Goal: Transaction & Acquisition: Purchase product/service

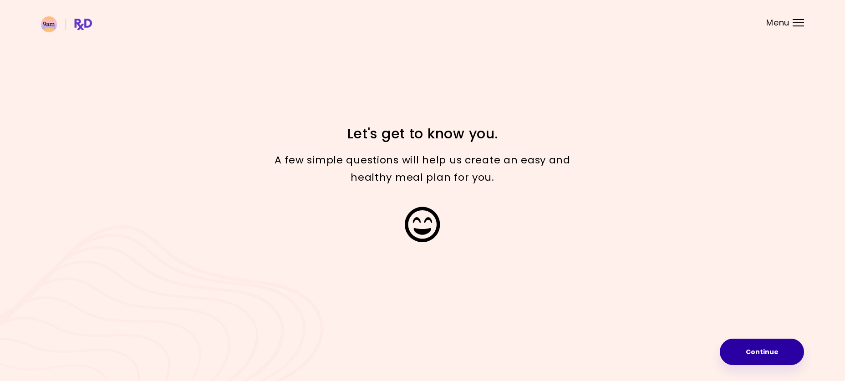
click at [777, 342] on button "Continue" at bounding box center [762, 352] width 84 height 26
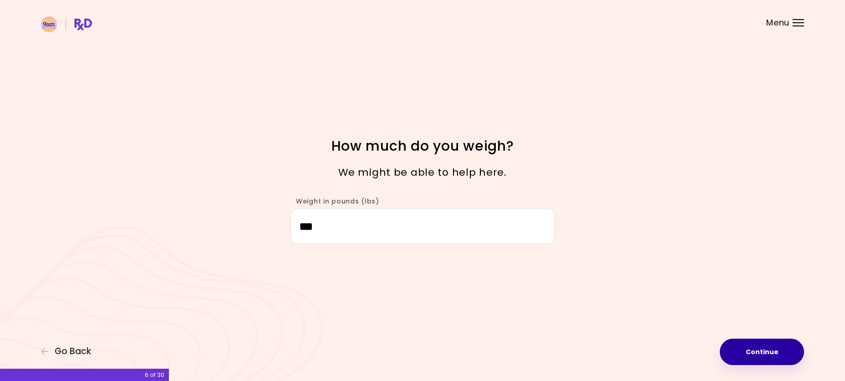
click at [757, 350] on button "Continue" at bounding box center [762, 352] width 84 height 26
select select "****"
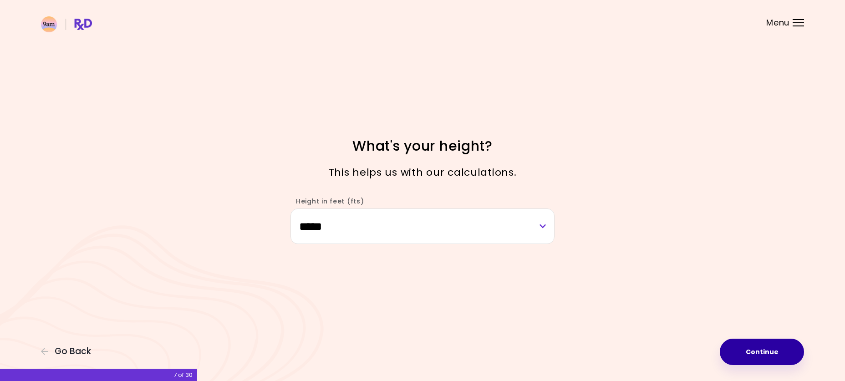
click at [757, 350] on button "Continue" at bounding box center [762, 352] width 84 height 26
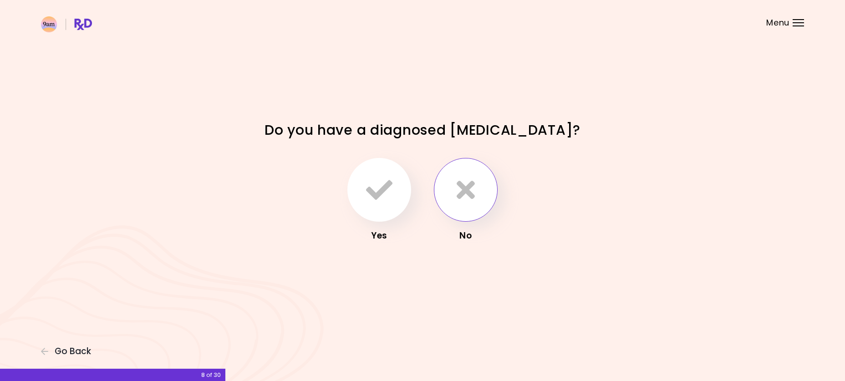
click at [468, 192] on icon "button" at bounding box center [466, 190] width 18 height 26
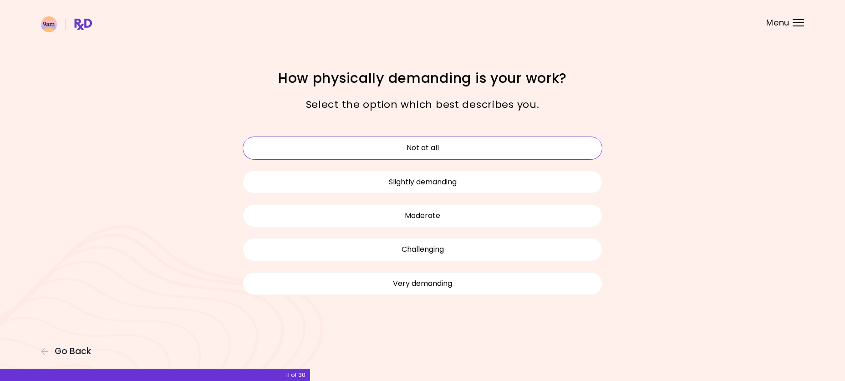
click at [419, 147] on button "Not at all" at bounding box center [423, 148] width 360 height 23
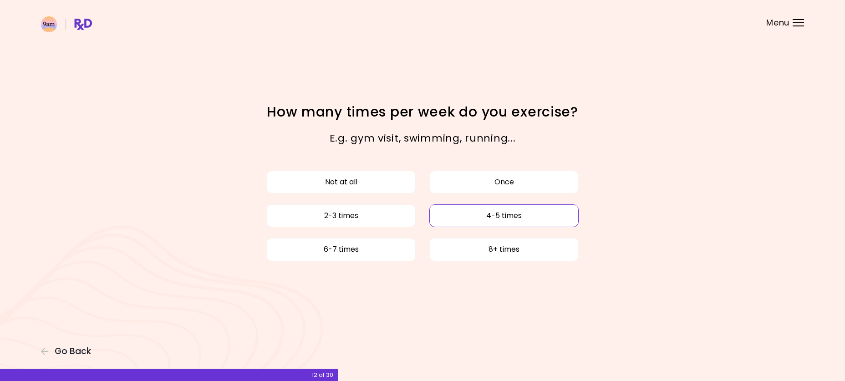
click at [491, 213] on button "4-5 times" at bounding box center [503, 215] width 149 height 23
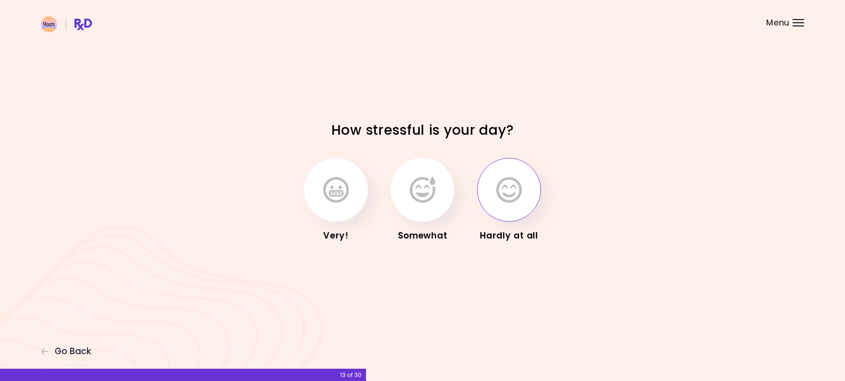
click at [504, 187] on icon "button" at bounding box center [508, 190] width 25 height 26
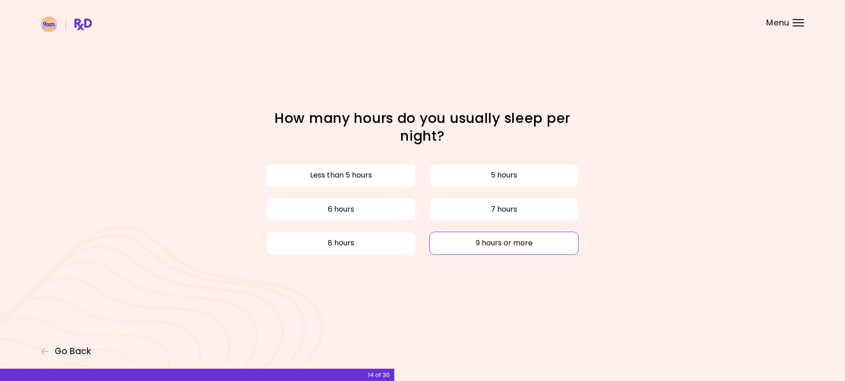
click at [504, 244] on button "9 hours or more" at bounding box center [503, 243] width 149 height 23
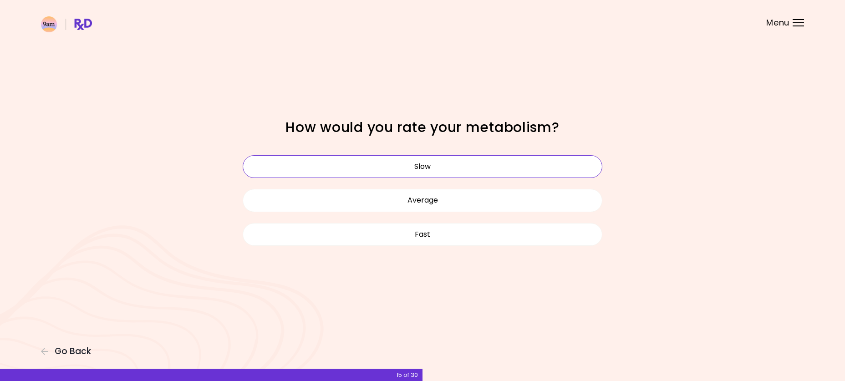
click at [446, 167] on button "Slow" at bounding box center [423, 166] width 360 height 23
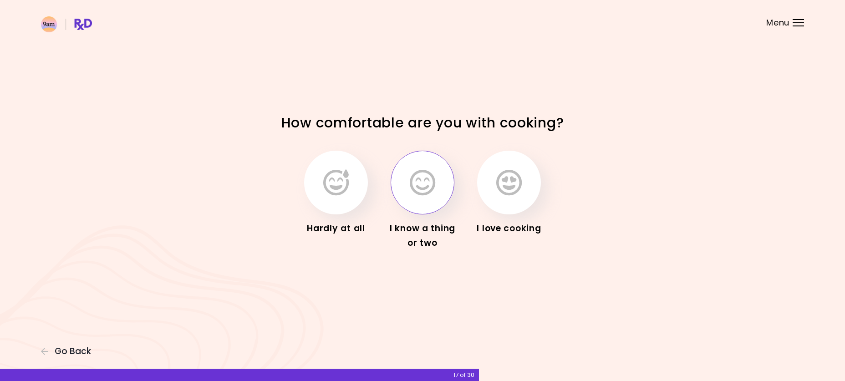
click at [418, 182] on icon "button" at bounding box center [422, 182] width 25 height 26
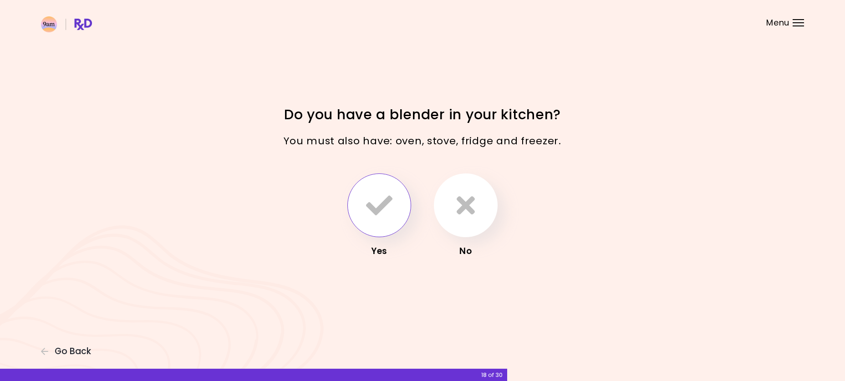
click at [369, 206] on icon "button" at bounding box center [379, 205] width 26 height 26
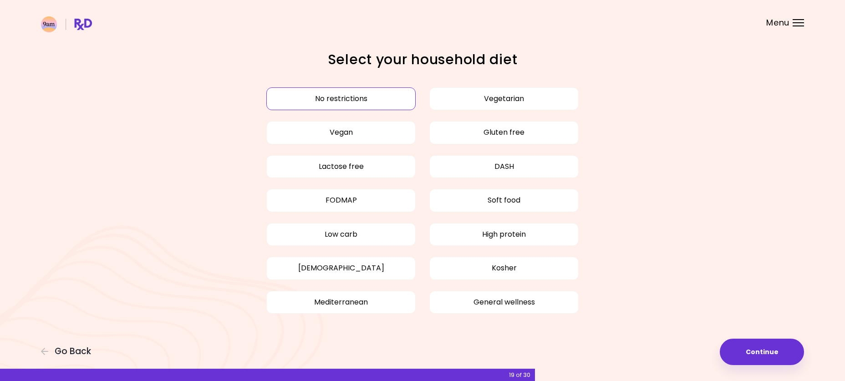
click at [349, 97] on button "No restrictions" at bounding box center [340, 98] width 149 height 23
click at [742, 352] on button "Continue" at bounding box center [762, 352] width 84 height 26
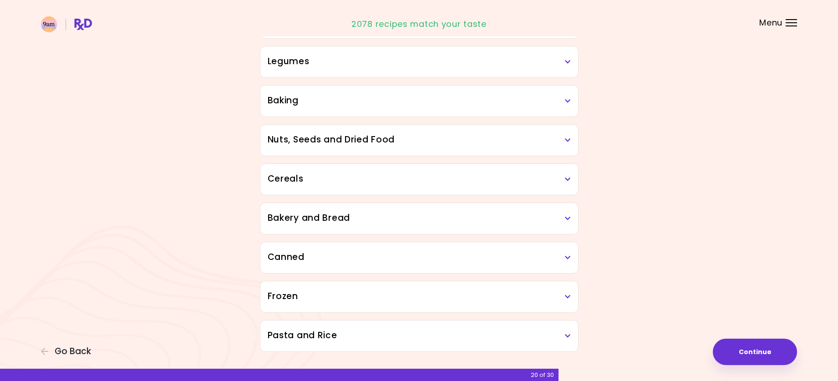
scroll to position [422, 0]
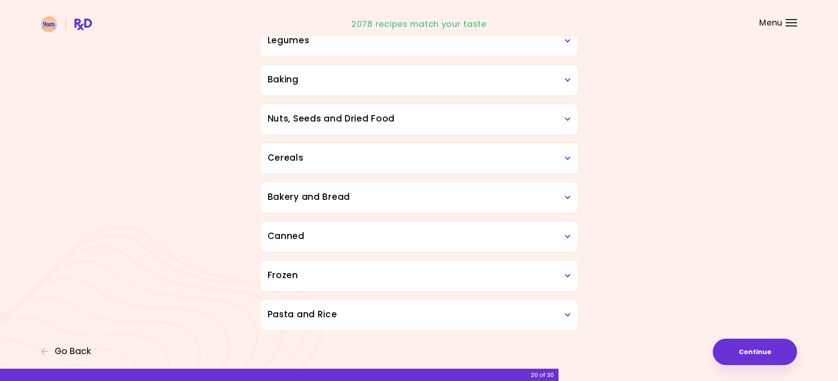
click at [569, 81] on icon at bounding box center [568, 80] width 6 height 6
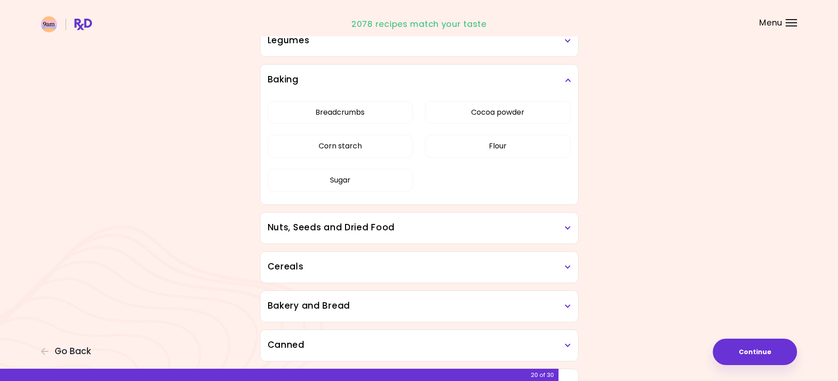
click at [569, 81] on icon at bounding box center [568, 80] width 6 height 6
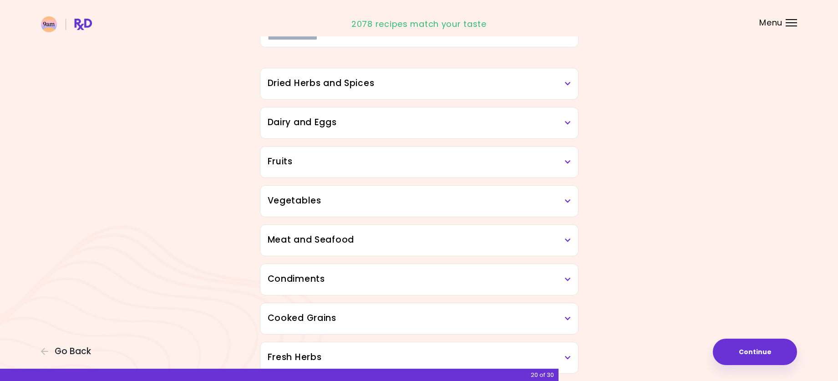
scroll to position [67, 0]
click at [569, 78] on h3 "Dried Herbs and Spices" at bounding box center [419, 82] width 303 height 13
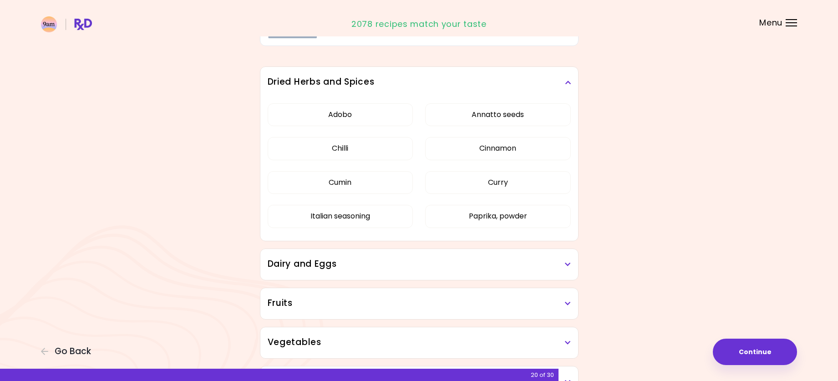
click at [569, 78] on h3 "Dried Herbs and Spices" at bounding box center [419, 82] width 303 height 13
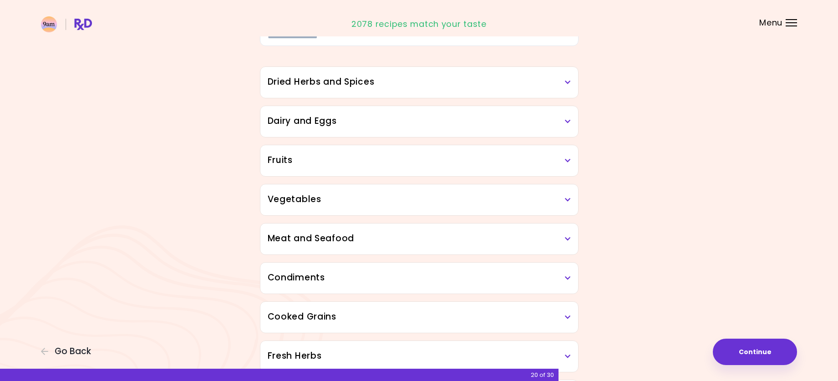
click at [570, 121] on icon at bounding box center [568, 121] width 6 height 6
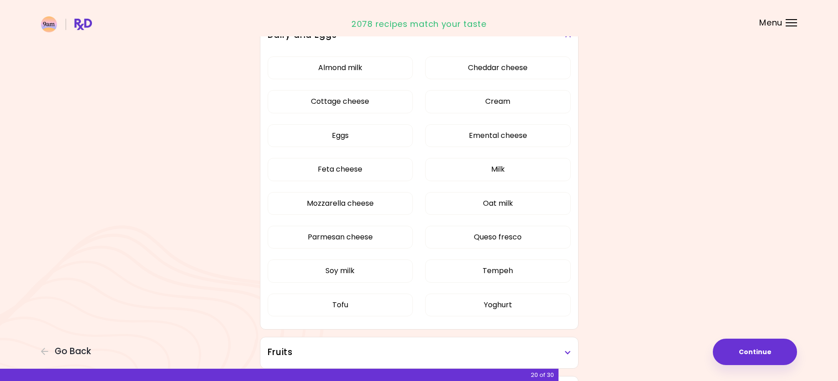
scroll to position [157, 0]
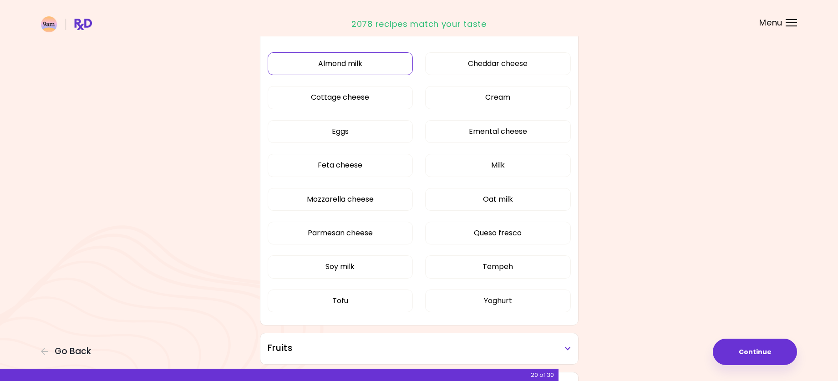
click at [354, 61] on button "Almond milk" at bounding box center [341, 63] width 146 height 23
click at [353, 132] on button "Eggs" at bounding box center [341, 131] width 146 height 23
click at [359, 267] on button "Soy milk" at bounding box center [341, 266] width 146 height 23
click at [355, 300] on button "Tofu" at bounding box center [341, 300] width 146 height 23
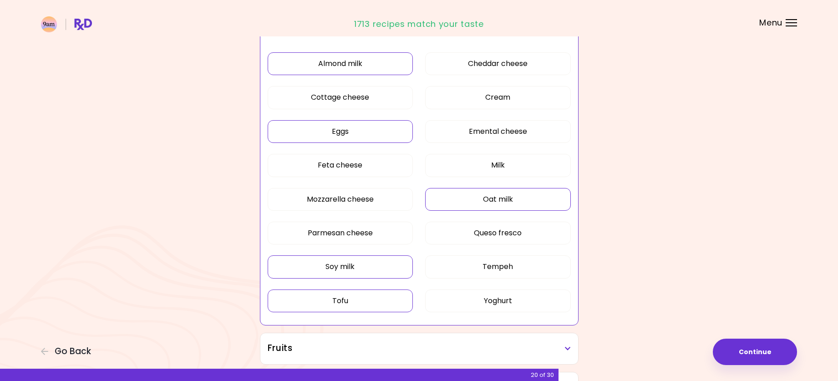
click at [533, 190] on button "Oat milk" at bounding box center [498, 199] width 146 height 23
click at [525, 153] on div "Almond milk Cheddar cheese Cottage cheese Cream Eggs Emental cheese Feta cheese…" at bounding box center [419, 186] width 303 height 278
click at [522, 167] on button "Milk" at bounding box center [498, 165] width 146 height 23
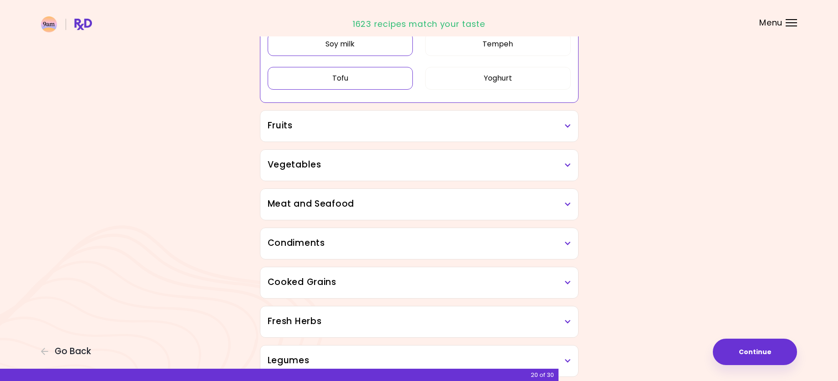
scroll to position [400, 0]
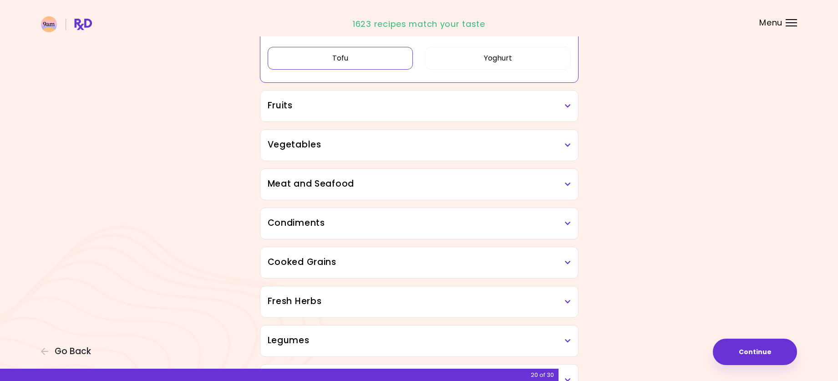
click at [561, 106] on h3 "Fruits" at bounding box center [419, 105] width 303 height 13
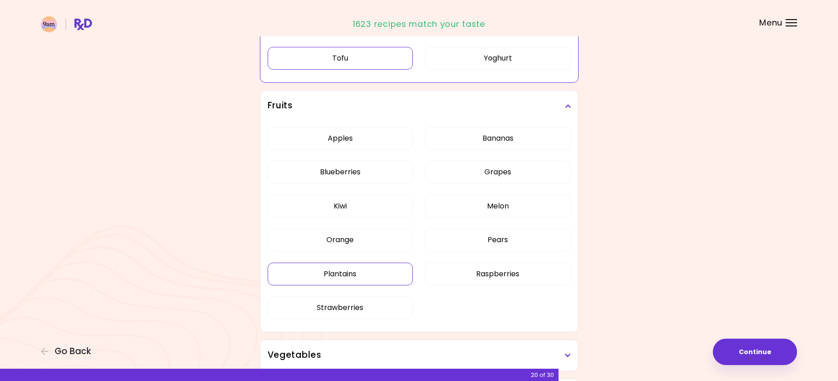
click at [360, 273] on div "Dried Herbs and Spices Adobo Annatto seeds Chilli Cinnamon Cumin [PERSON_NAME] …" at bounding box center [419, 277] width 328 height 1128
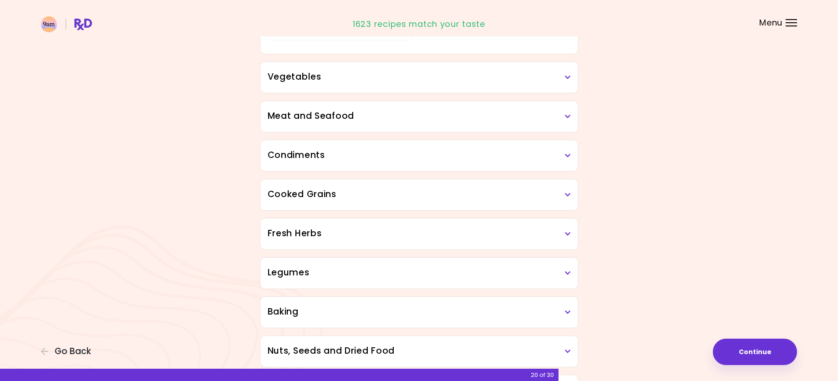
click at [449, 85] on div "Vegetables" at bounding box center [419, 77] width 318 height 31
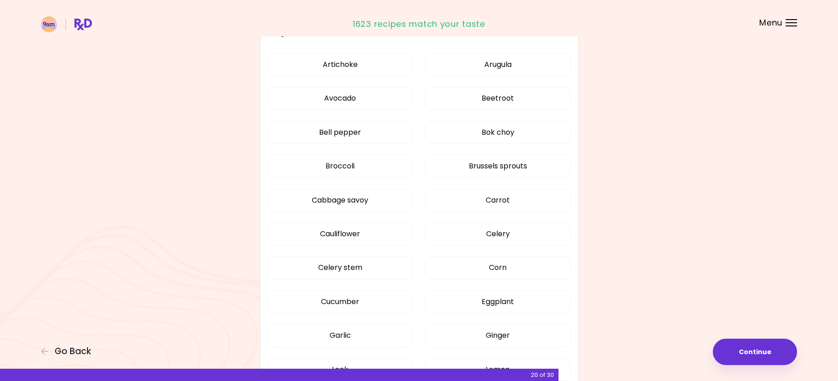
scroll to position [451, 0]
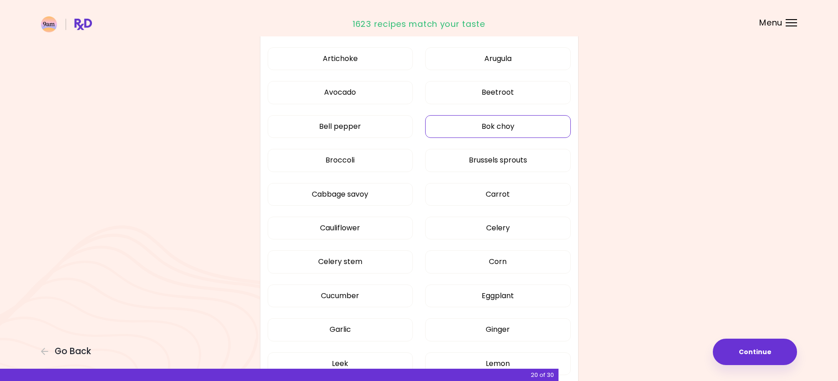
click at [514, 129] on div "Artichoke Arugula Avocado Beetroot Bell pepper Bok choy Broccoli Brussels sprou…" at bounding box center [419, 316] width 303 height 549
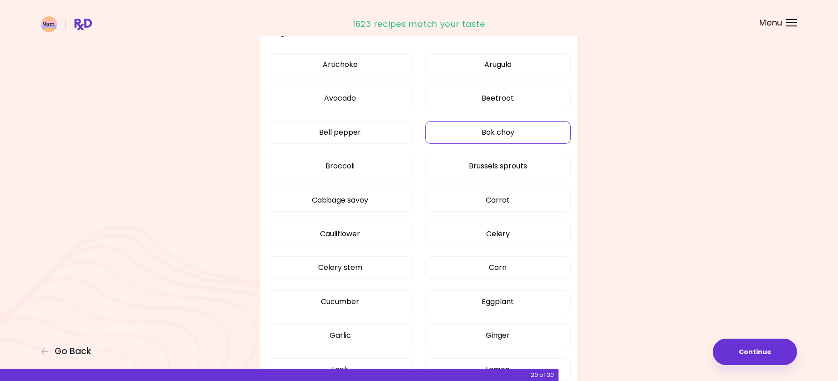
click at [488, 130] on button "Bok choy" at bounding box center [498, 132] width 146 height 23
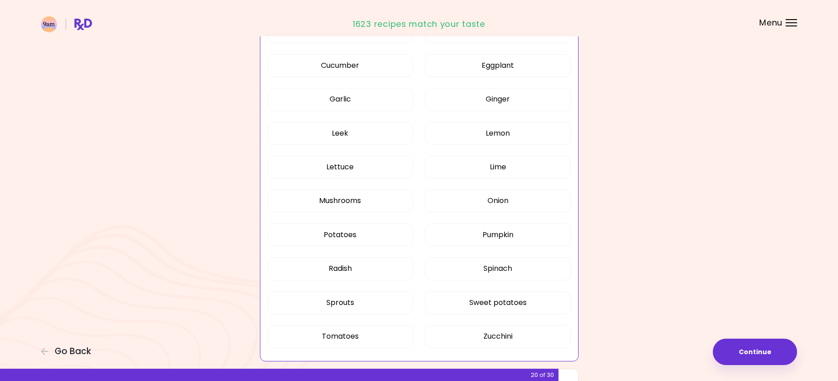
scroll to position [493, 0]
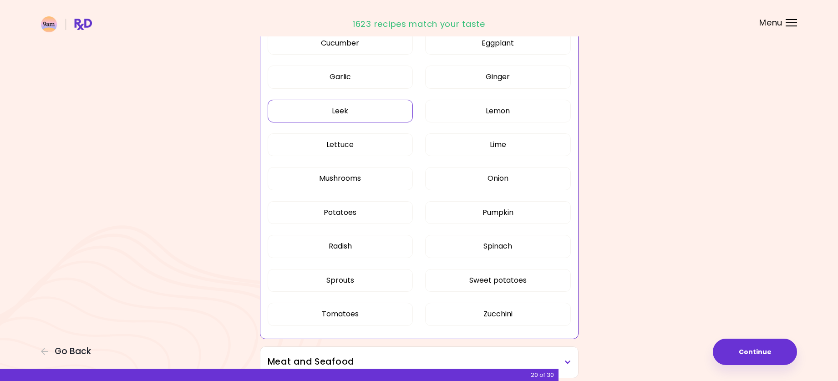
click at [342, 110] on button "Leek" at bounding box center [341, 111] width 146 height 23
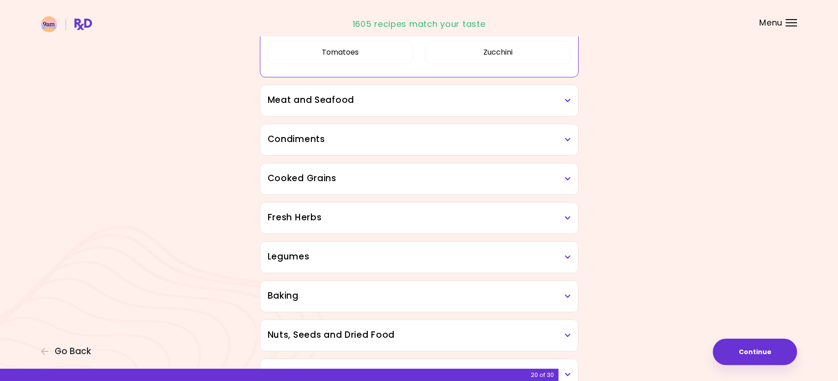
scroll to position [758, 0]
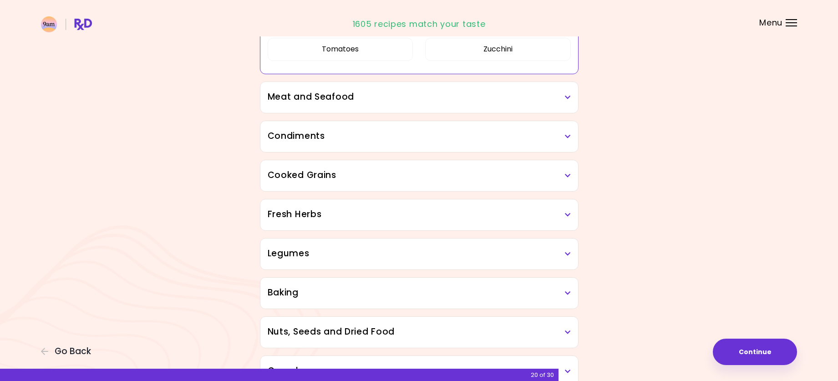
click at [395, 100] on h3 "Meat and Seafood" at bounding box center [419, 97] width 303 height 13
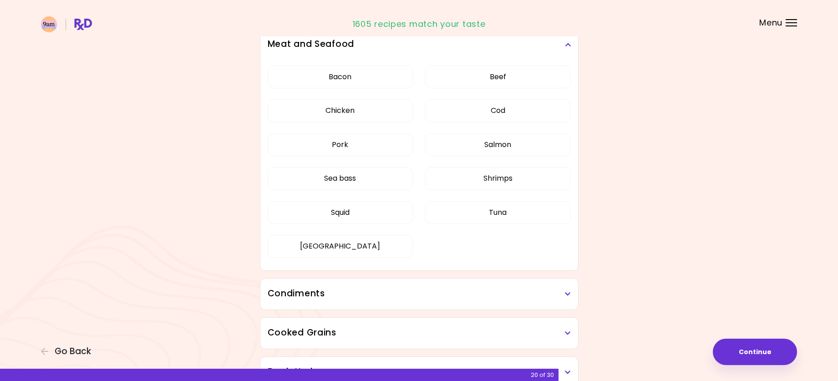
scroll to position [253, 0]
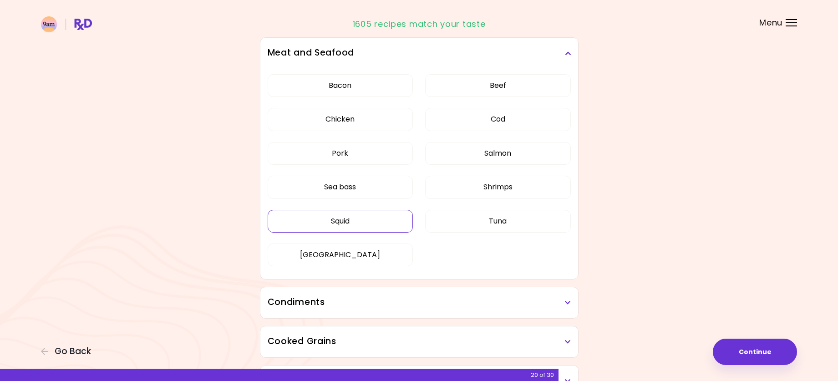
click at [364, 222] on button "Squid" at bounding box center [341, 221] width 146 height 23
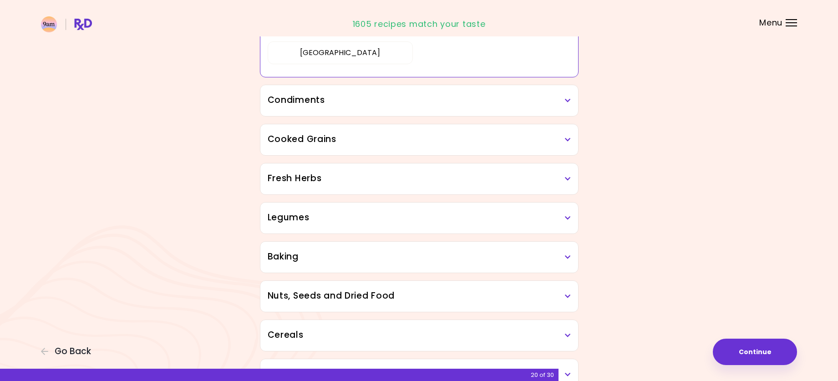
scroll to position [459, 0]
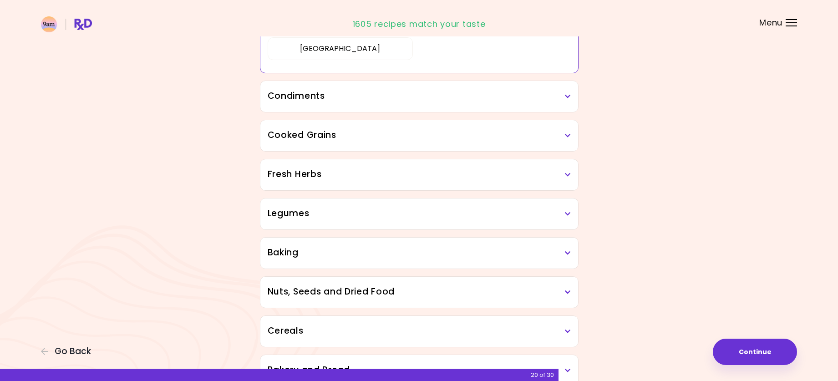
click at [561, 91] on h3 "Condiments" at bounding box center [419, 96] width 303 height 13
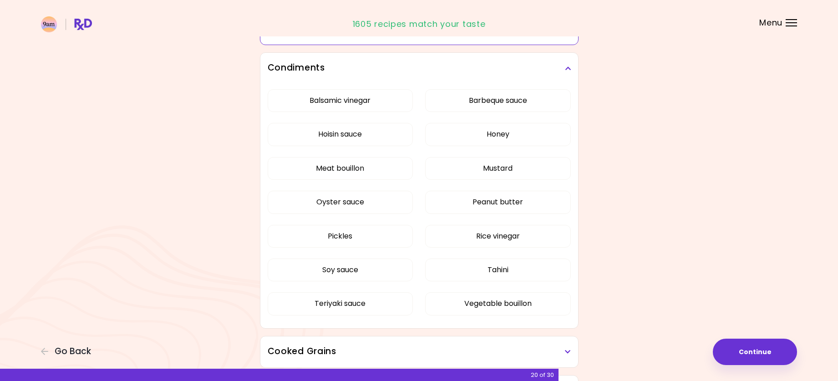
scroll to position [497, 0]
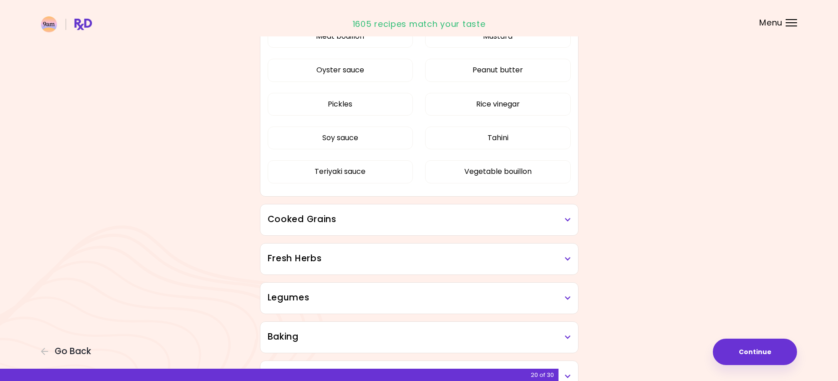
scroll to position [399, 0]
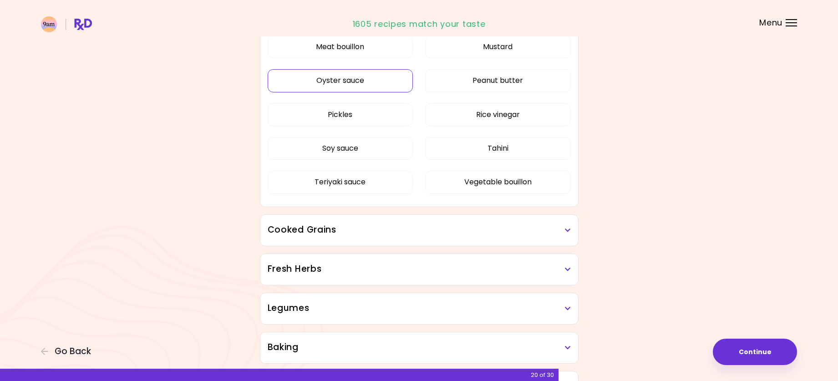
click at [349, 84] on button "Oyster sauce" at bounding box center [341, 80] width 146 height 23
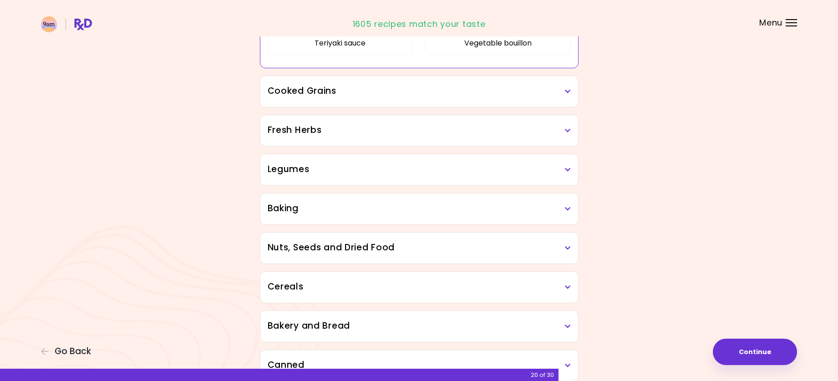
scroll to position [538, 0]
click at [557, 91] on h3 "Cooked Grains" at bounding box center [419, 90] width 303 height 13
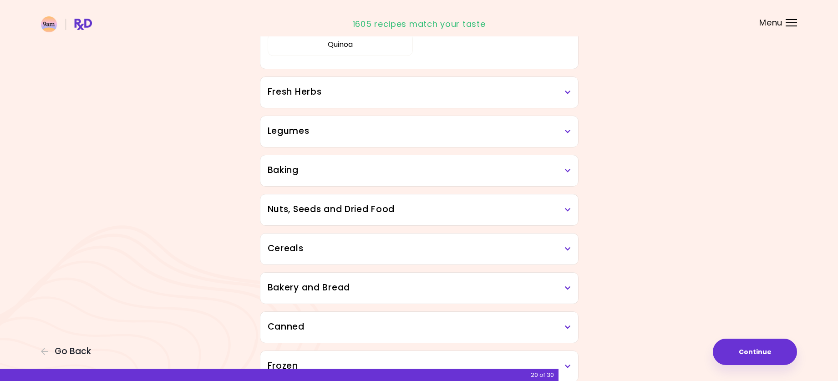
scroll to position [686, 0]
click at [497, 90] on h3 "Fresh Herbs" at bounding box center [419, 90] width 303 height 13
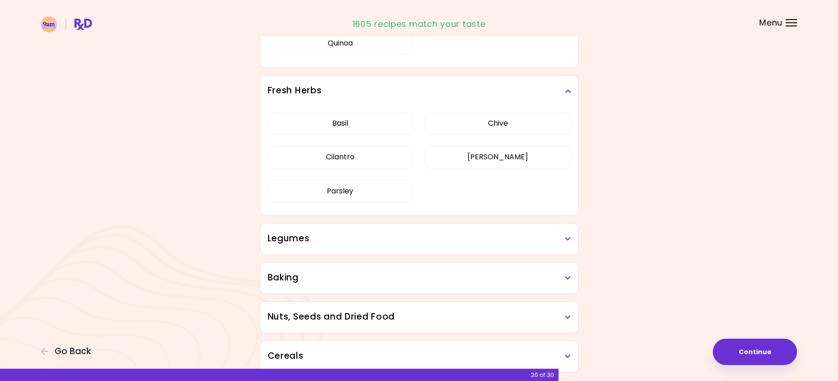
click at [436, 246] on div "Legumes" at bounding box center [419, 238] width 318 height 31
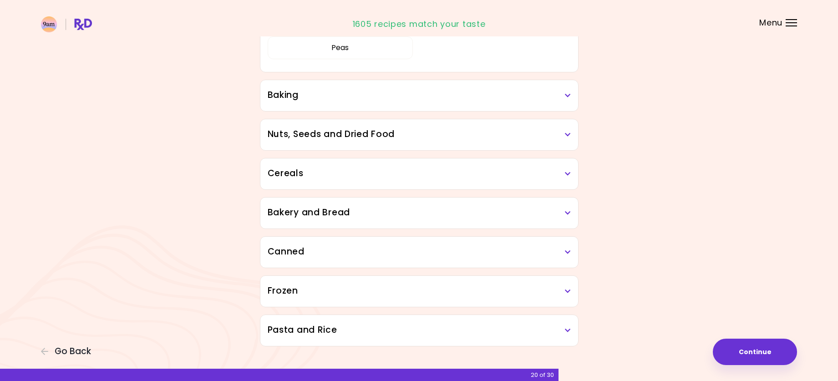
scroll to position [981, 0]
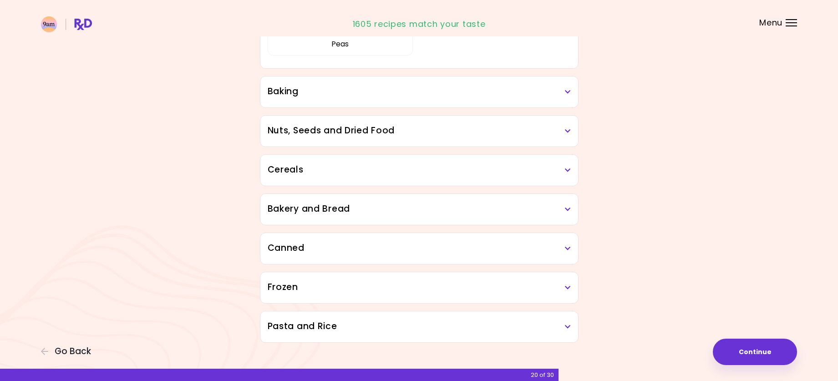
click at [558, 96] on h3 "Baking" at bounding box center [419, 91] width 303 height 13
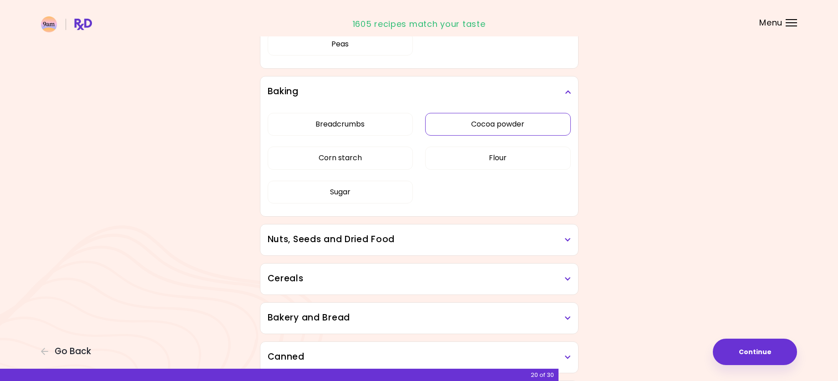
click at [525, 124] on div "Breadcrumbs Cocoa powder Corn starch Flour Sugar" at bounding box center [419, 161] width 303 height 109
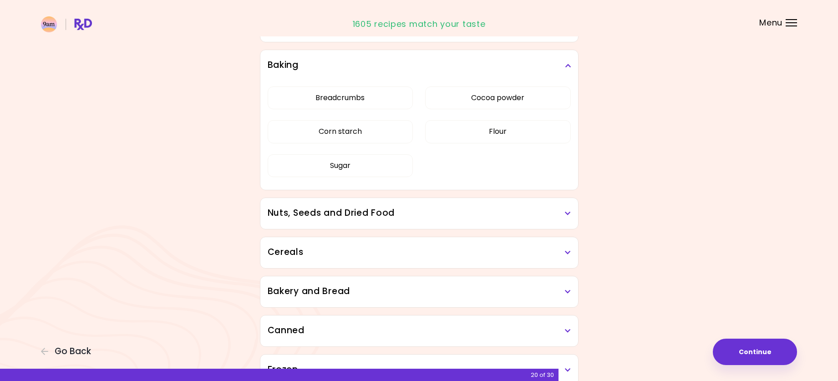
scroll to position [433, 0]
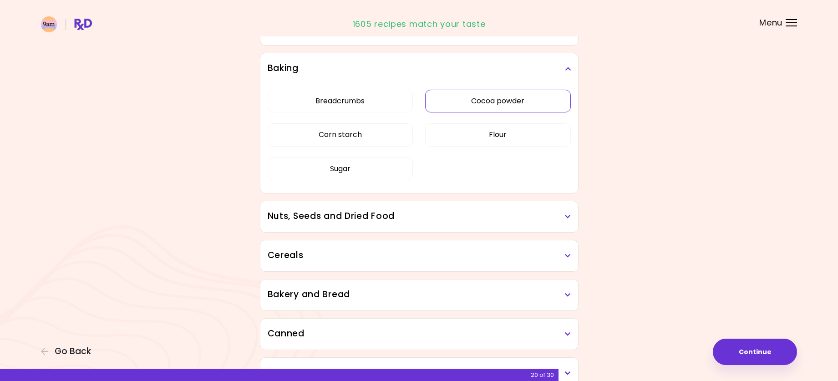
click at [536, 98] on button "Cocoa powder" at bounding box center [498, 101] width 146 height 23
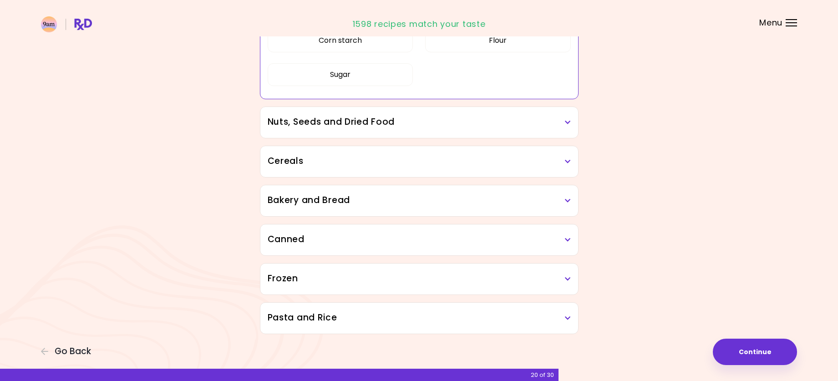
scroll to position [531, 0]
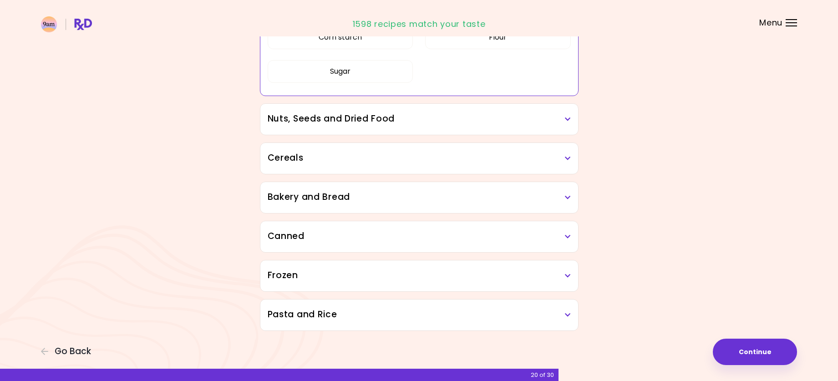
click at [452, 123] on h3 "Nuts, Seeds and Dried Food" at bounding box center [419, 118] width 303 height 13
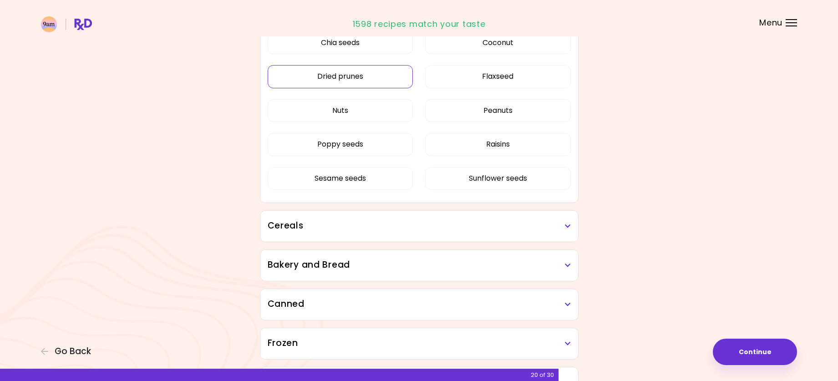
click at [341, 185] on div "Chia seeds Coconut Dried prunes Flaxseed Nuts Peanuts Poppy seeds Raisins Sesam…" at bounding box center [419, 114] width 303 height 177
click at [353, 72] on button "Dried prunes" at bounding box center [341, 76] width 146 height 23
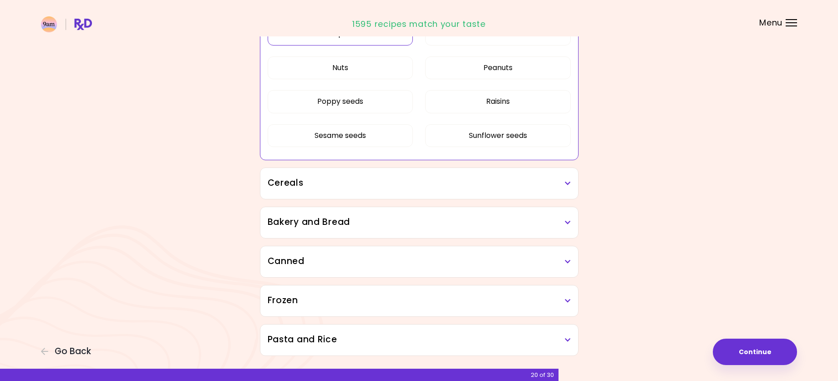
scroll to position [575, 0]
click at [322, 128] on button "Sesame seeds" at bounding box center [341, 134] width 146 height 23
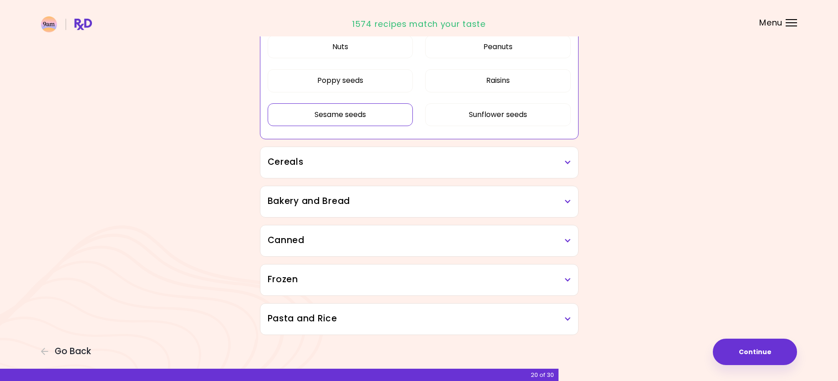
scroll to position [599, 0]
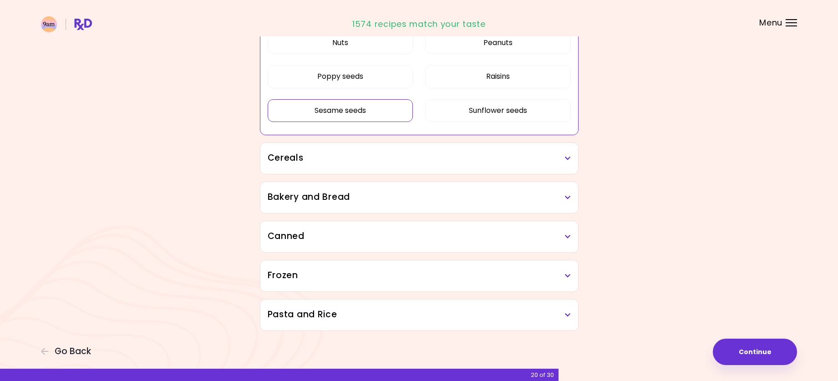
click at [545, 154] on h3 "Cereals" at bounding box center [419, 158] width 303 height 13
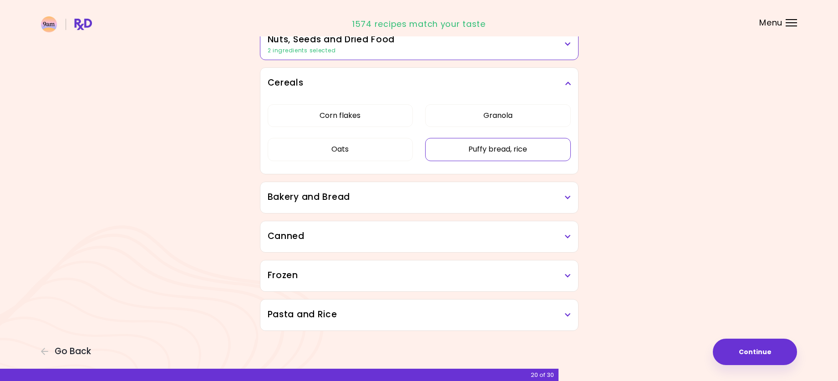
click at [513, 143] on button "Puffy bread, rice" at bounding box center [498, 149] width 146 height 23
click at [469, 196] on h3 "Bakery and Bread" at bounding box center [419, 197] width 303 height 13
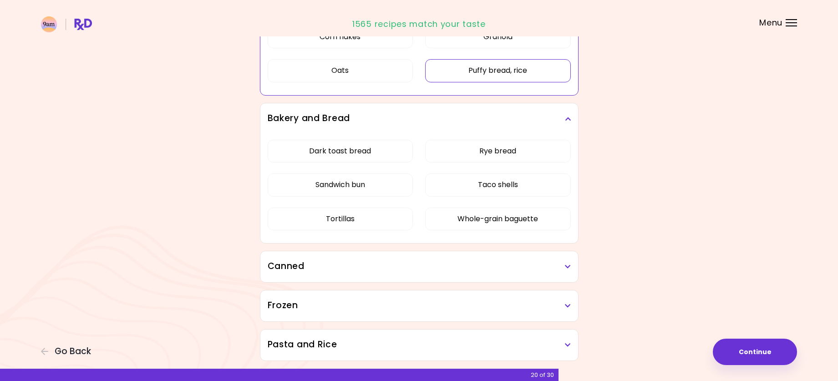
scroll to position [606, 0]
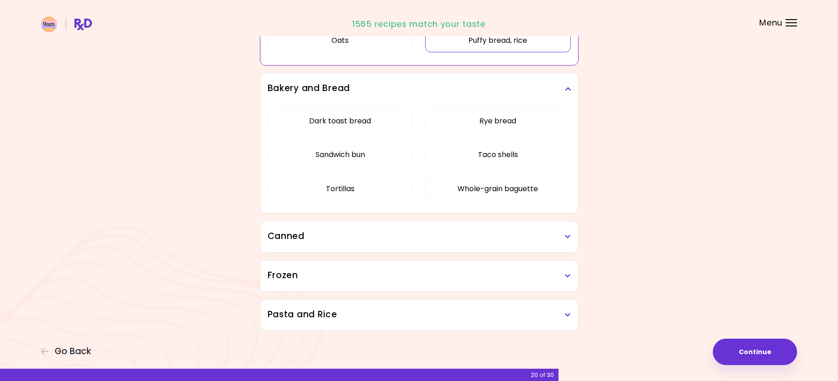
click at [569, 235] on icon at bounding box center [568, 237] width 6 height 6
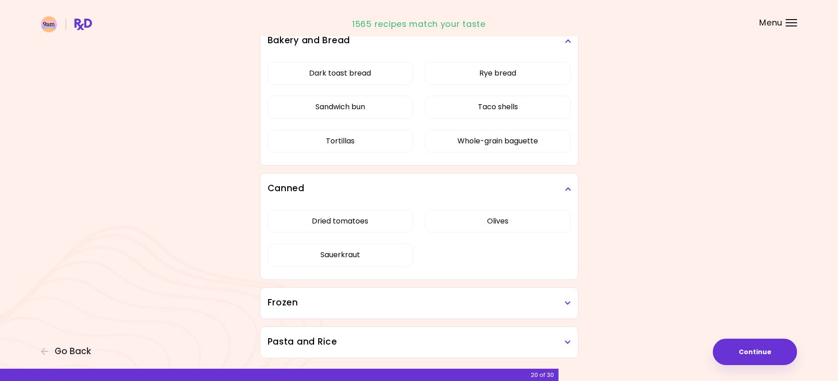
scroll to position [681, 0]
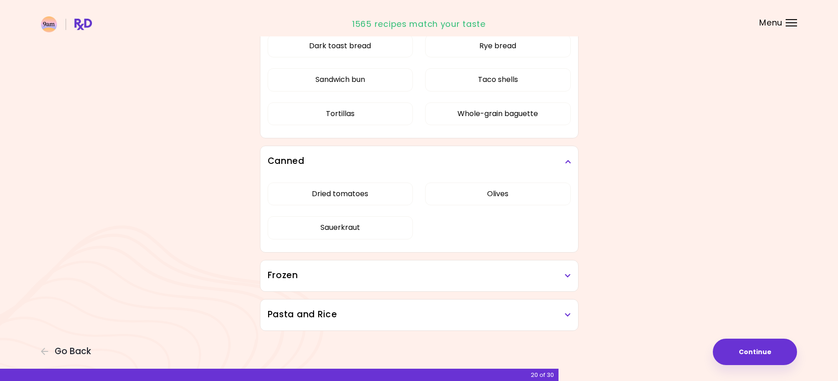
click at [568, 274] on icon at bounding box center [568, 276] width 6 height 6
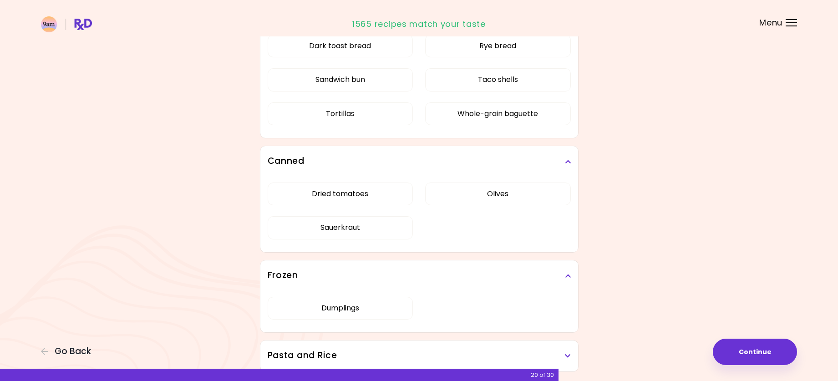
scroll to position [722, 0]
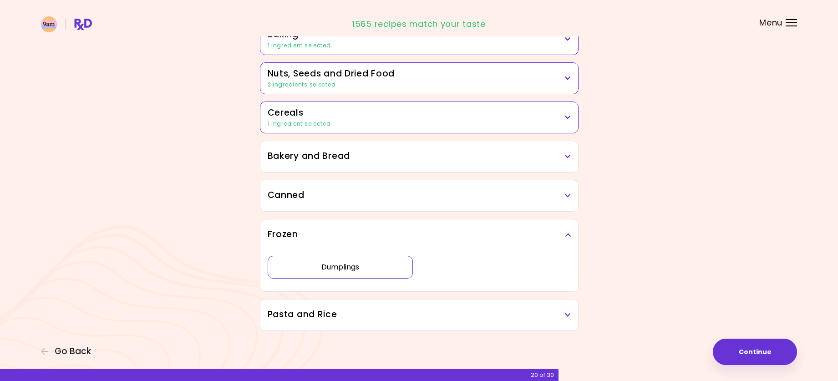
click at [347, 265] on button "Dumplings" at bounding box center [341, 267] width 146 height 23
click at [568, 315] on icon at bounding box center [568, 315] width 6 height 6
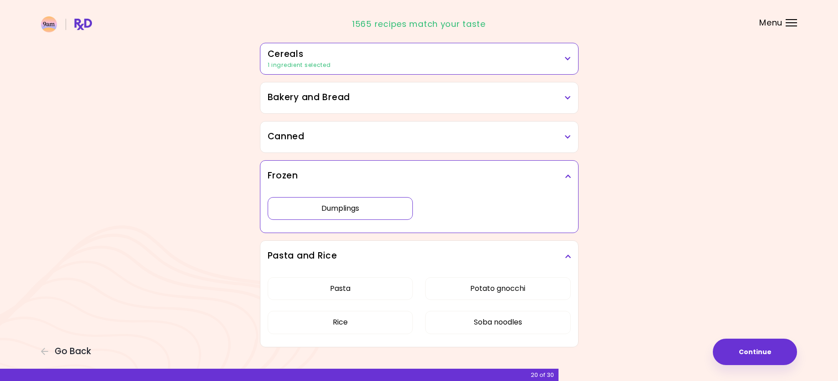
scroll to position [538, 0]
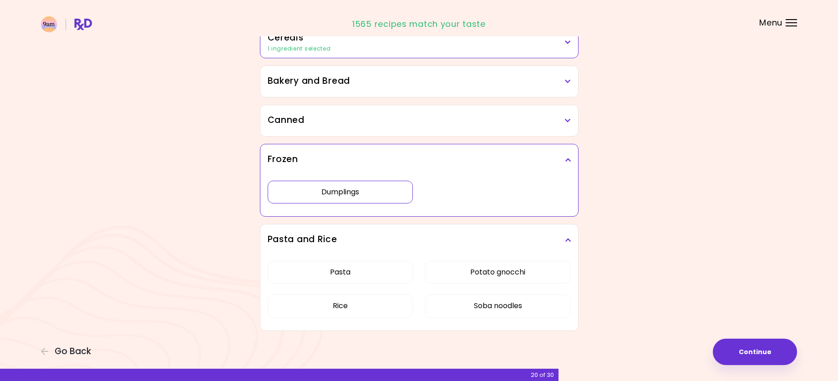
click at [745, 345] on button "Continue" at bounding box center [755, 352] width 84 height 26
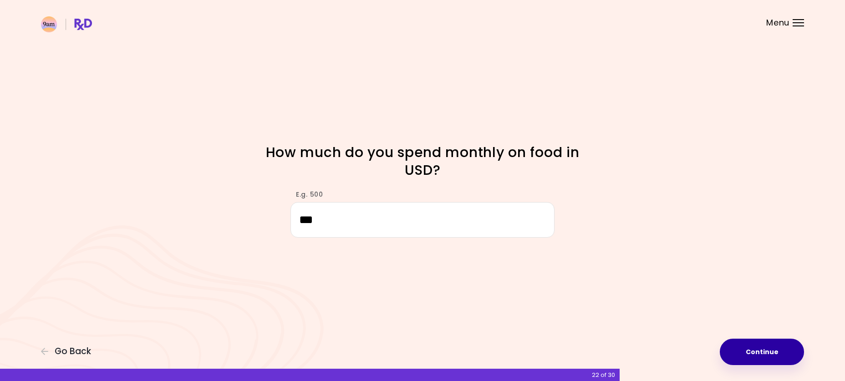
type input "***"
click at [748, 353] on button "Continue" at bounding box center [762, 352] width 84 height 26
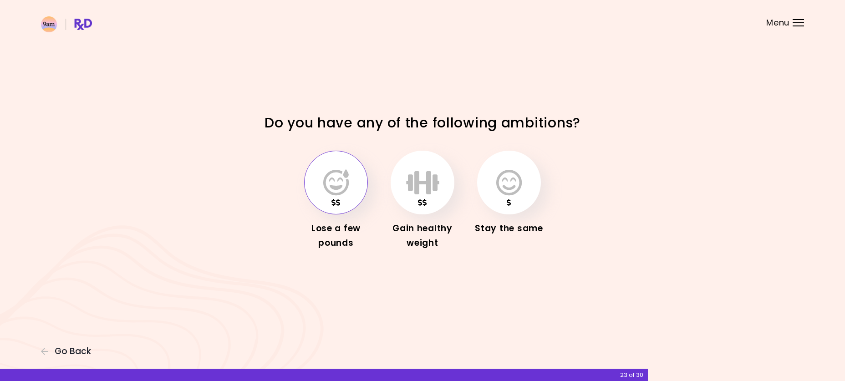
click at [335, 180] on icon "button" at bounding box center [335, 182] width 25 height 26
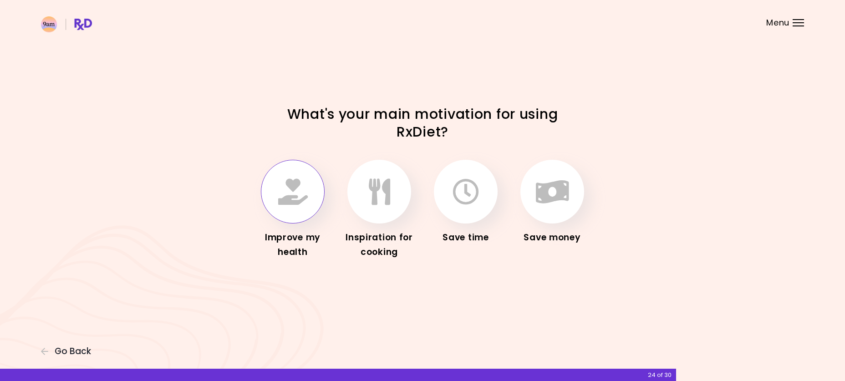
click at [293, 196] on icon "button" at bounding box center [293, 191] width 30 height 26
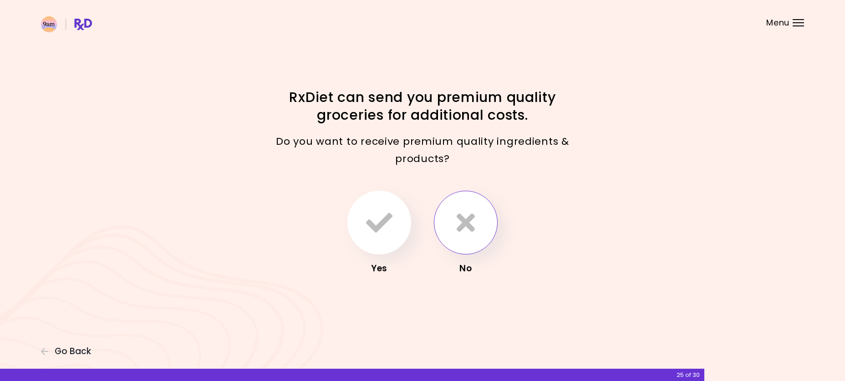
click at [465, 219] on icon "button" at bounding box center [466, 222] width 18 height 26
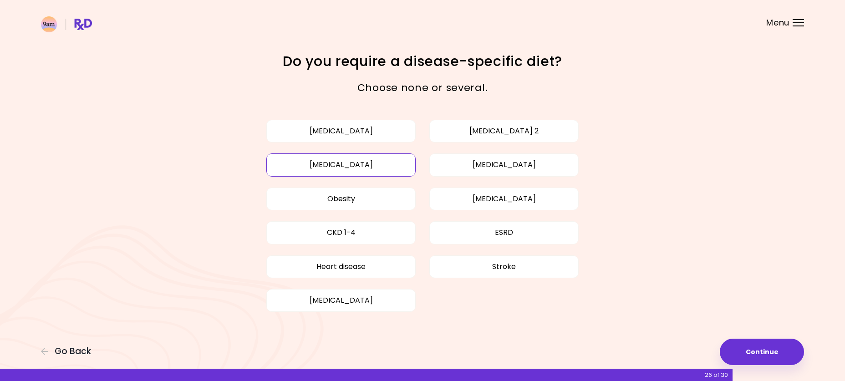
click at [349, 160] on button "[MEDICAL_DATA]" at bounding box center [340, 164] width 149 height 23
click at [498, 166] on button "[MEDICAL_DATA]" at bounding box center [503, 164] width 149 height 23
click at [376, 168] on button "[MEDICAL_DATA]" at bounding box center [340, 164] width 149 height 23
click at [709, 168] on div "Focusable invisible element Do you require a disease-specific diet? Choose none…" at bounding box center [422, 190] width 845 height 381
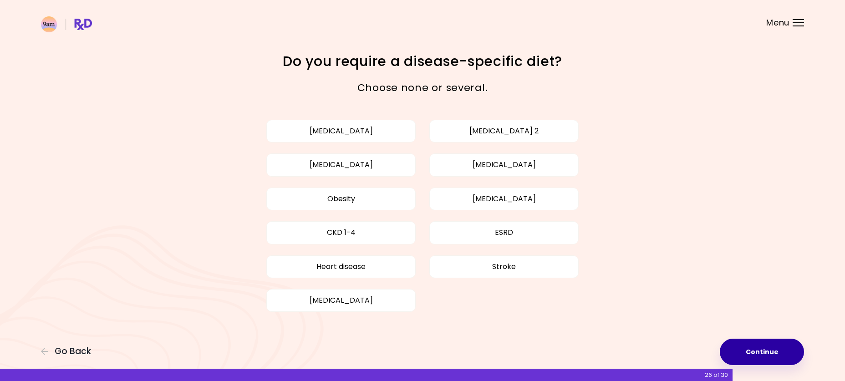
click at [755, 350] on button "Continue" at bounding box center [762, 352] width 84 height 26
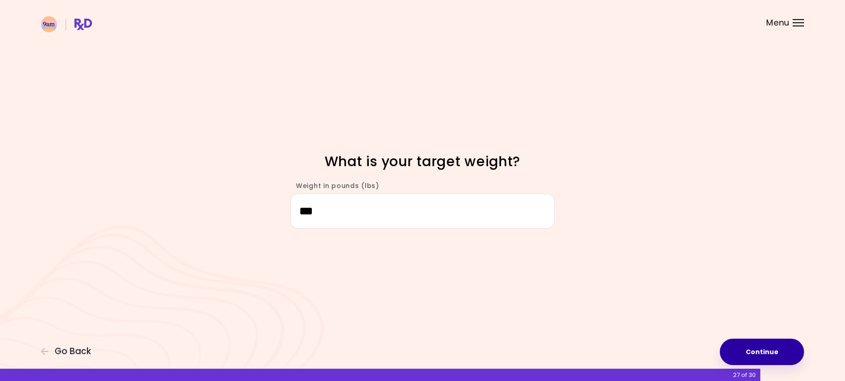
type input "***"
click at [764, 350] on button "Continue" at bounding box center [762, 352] width 84 height 26
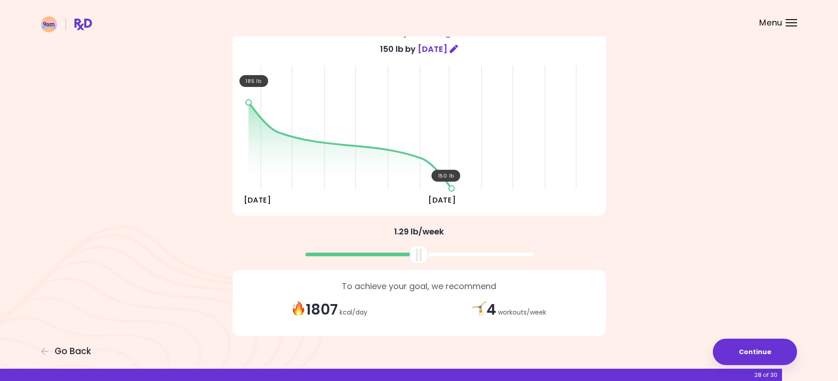
scroll to position [83, 0]
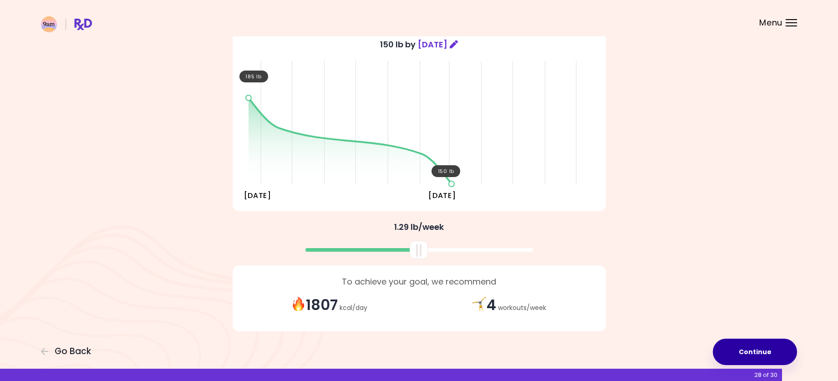
click at [762, 345] on button "Continue" at bounding box center [755, 352] width 84 height 26
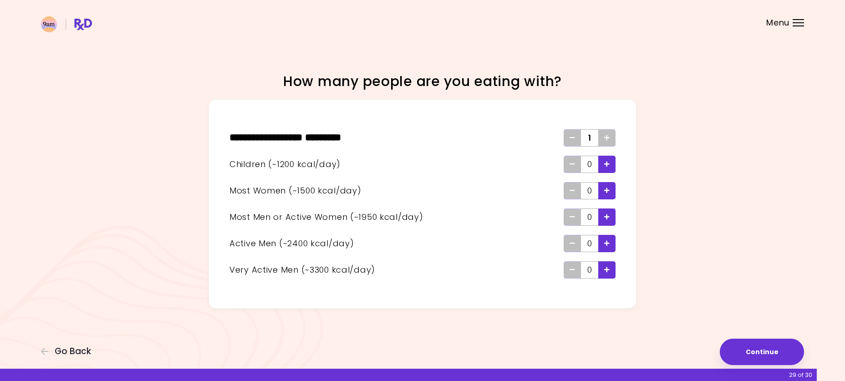
click at [606, 240] on icon "Add - Active Man" at bounding box center [606, 243] width 5 height 6
click at [760, 346] on button "Continue" at bounding box center [762, 352] width 84 height 26
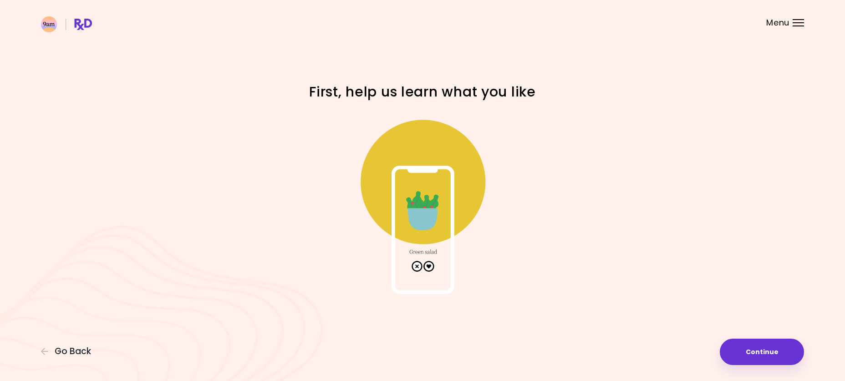
click at [430, 264] on img at bounding box center [422, 203] width 182 height 182
click at [422, 180] on img at bounding box center [422, 203] width 182 height 182
click at [429, 265] on img at bounding box center [422, 203] width 182 height 182
click at [763, 348] on button "Continue" at bounding box center [762, 352] width 84 height 26
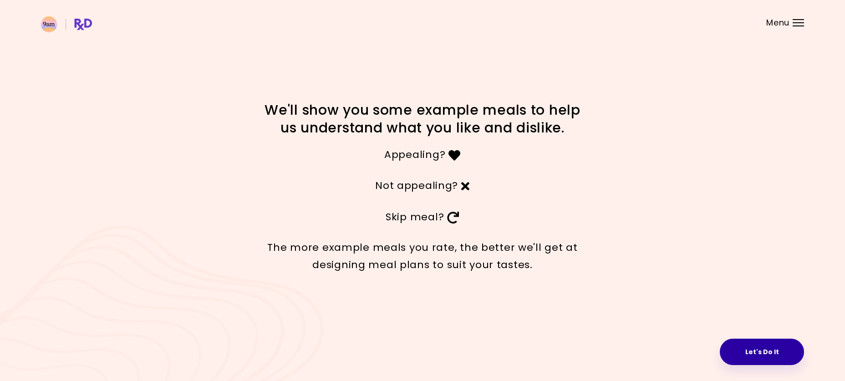
click at [750, 351] on button "Let's Do It" at bounding box center [762, 352] width 84 height 26
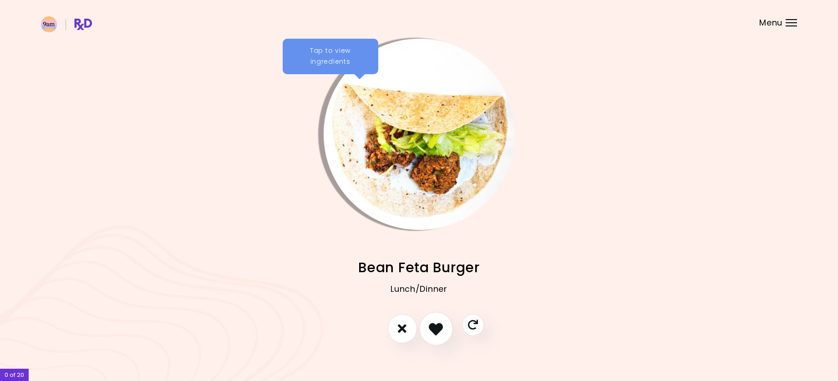
click at [433, 325] on icon "I like this recipe" at bounding box center [436, 328] width 14 height 14
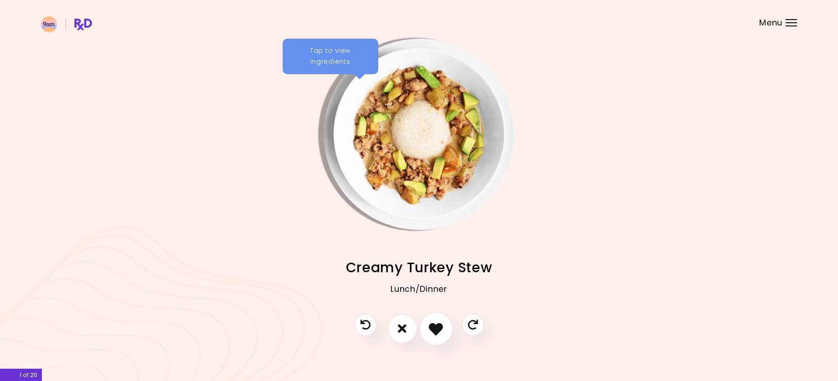
click at [433, 325] on icon "I like this recipe" at bounding box center [436, 328] width 14 height 14
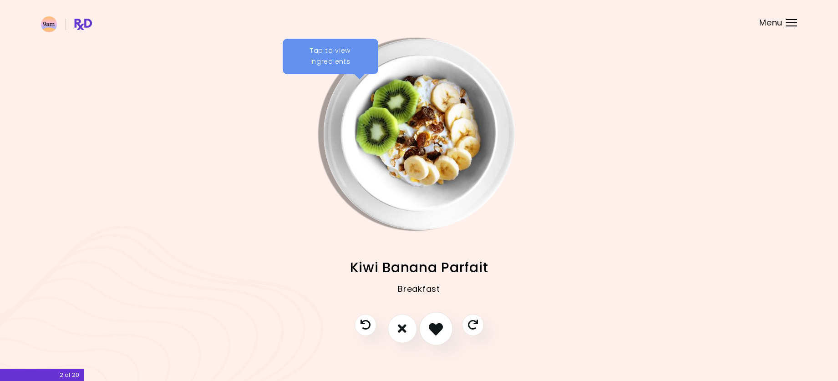
click at [433, 325] on icon "I like this recipe" at bounding box center [436, 328] width 14 height 14
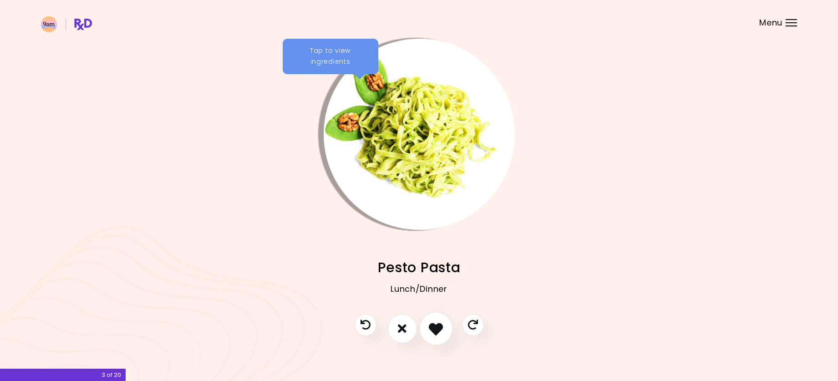
click at [433, 325] on icon "I like this recipe" at bounding box center [436, 328] width 14 height 14
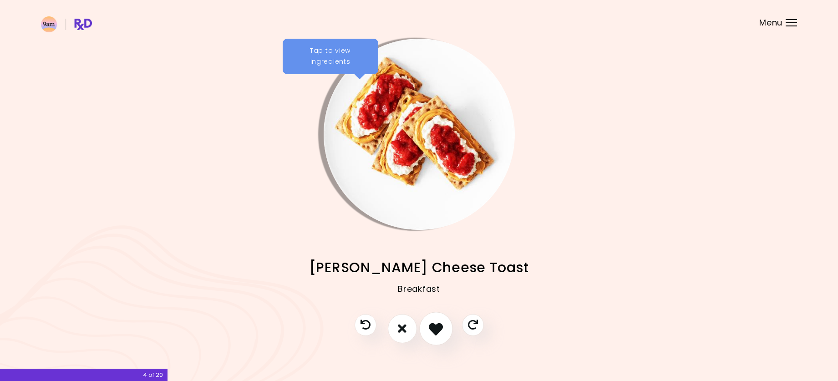
click at [433, 325] on icon "I like this recipe" at bounding box center [436, 328] width 14 height 14
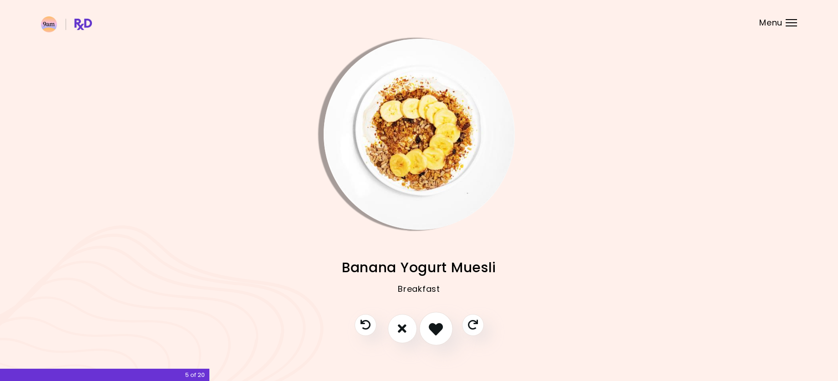
click at [440, 324] on icon "I like this recipe" at bounding box center [436, 328] width 14 height 14
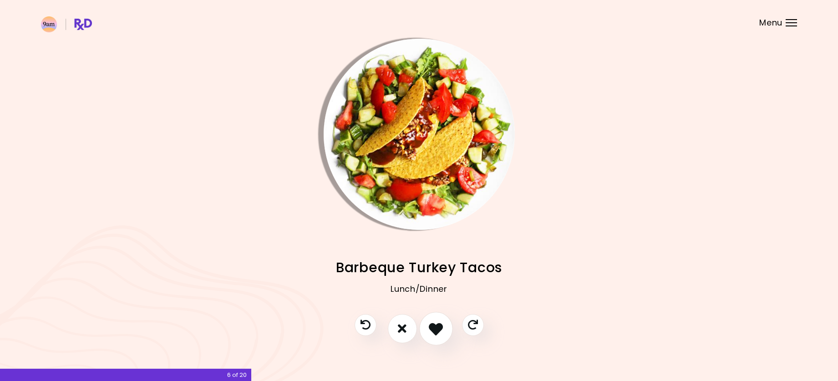
click at [440, 324] on icon "I like this recipe" at bounding box center [436, 328] width 14 height 14
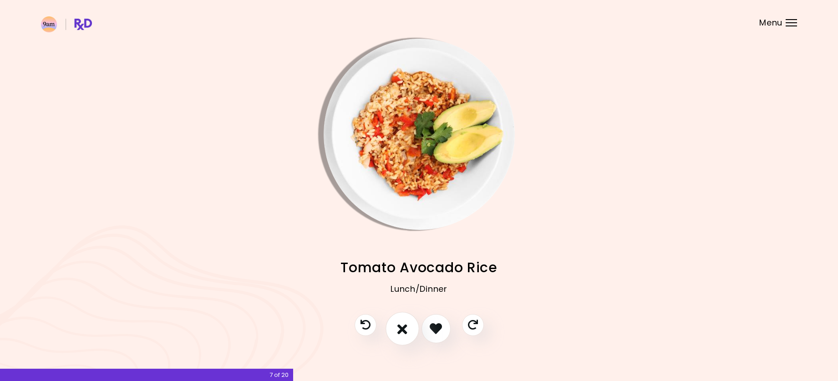
click at [402, 325] on icon "I don't like this recipe" at bounding box center [402, 328] width 10 height 14
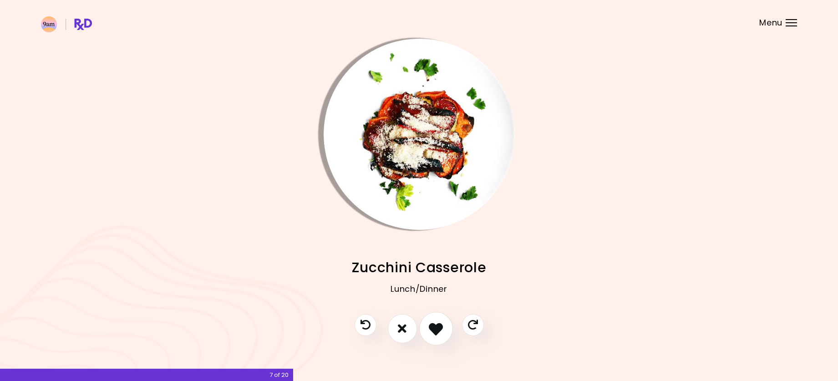
click at [437, 326] on icon "I like this recipe" at bounding box center [436, 328] width 14 height 14
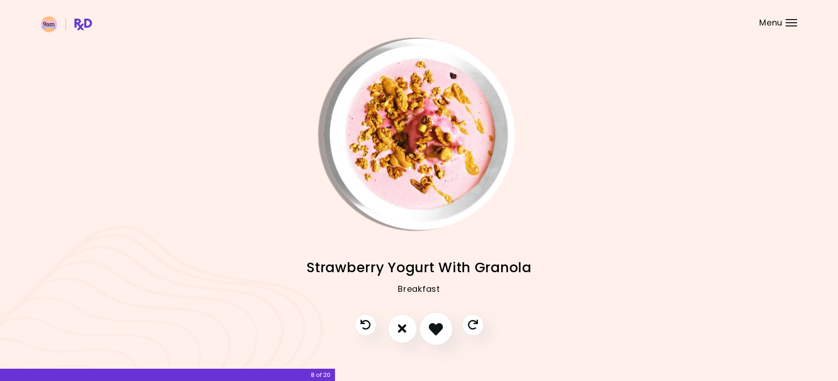
click at [437, 326] on icon "I like this recipe" at bounding box center [436, 328] width 14 height 14
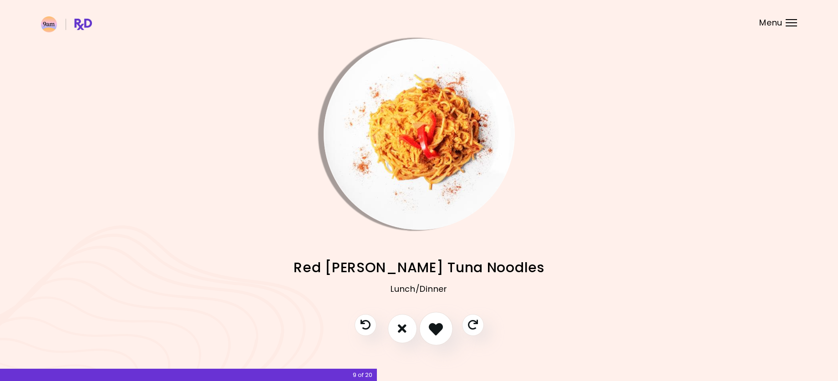
click at [437, 326] on icon "I like this recipe" at bounding box center [436, 328] width 14 height 14
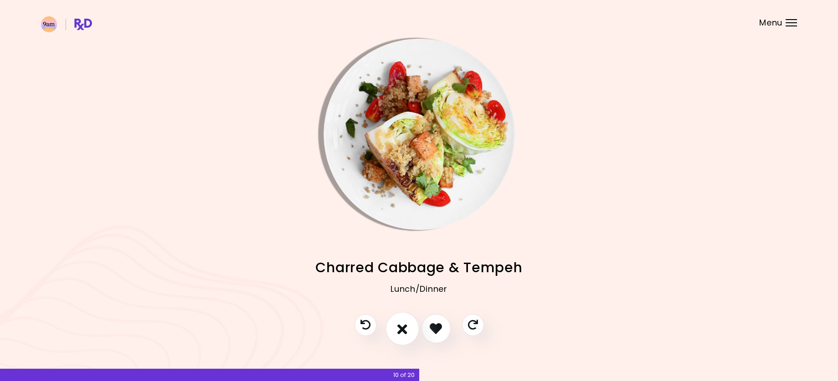
click at [401, 331] on icon "I don't like this recipe" at bounding box center [402, 328] width 10 height 14
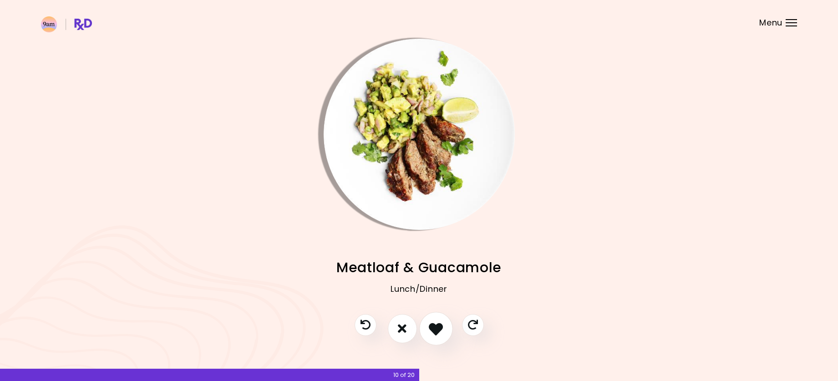
click at [437, 323] on icon "I like this recipe" at bounding box center [436, 328] width 14 height 14
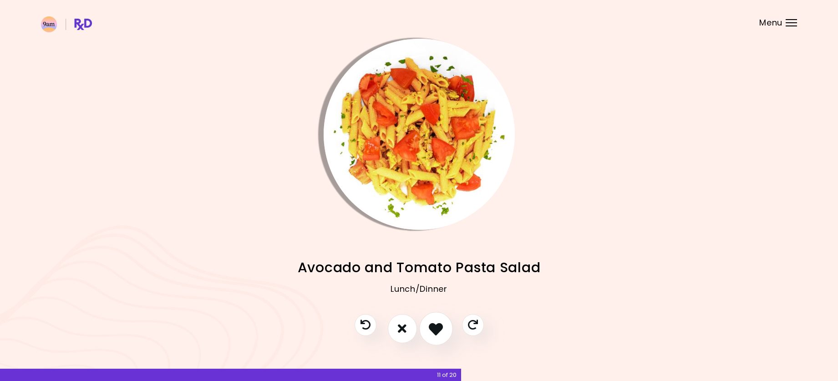
click at [437, 323] on icon "I like this recipe" at bounding box center [436, 328] width 14 height 14
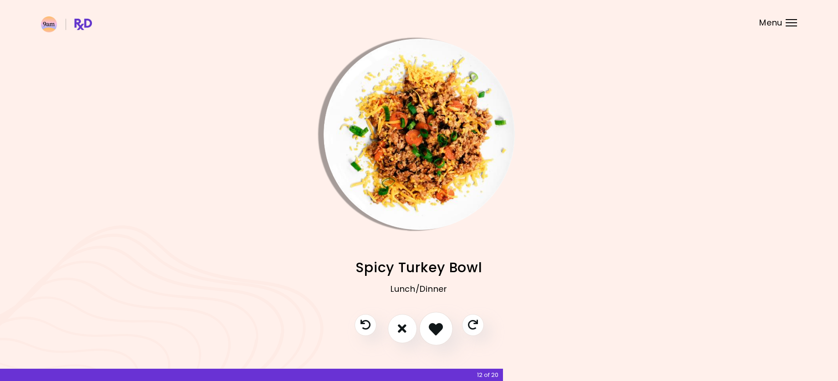
click at [437, 323] on icon "I like this recipe" at bounding box center [436, 328] width 14 height 14
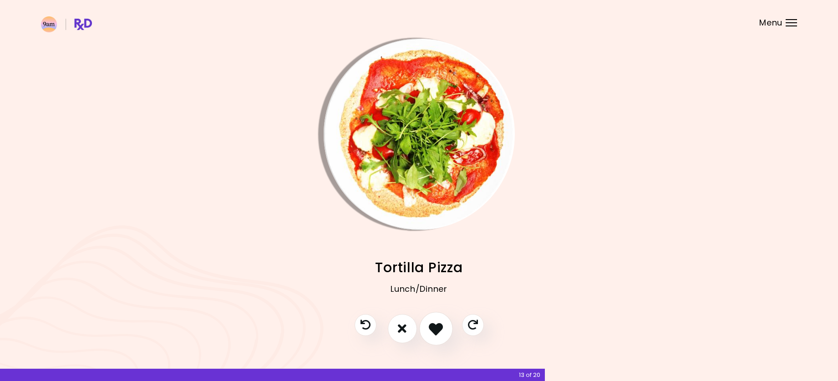
click at [437, 323] on icon "I like this recipe" at bounding box center [436, 328] width 14 height 14
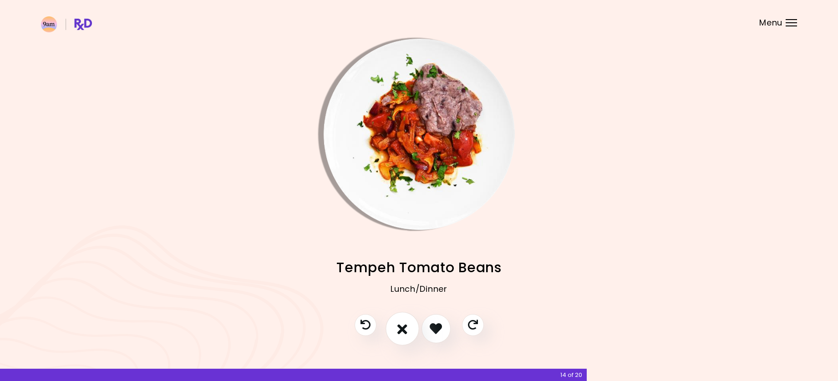
click at [401, 323] on icon "I don't like this recipe" at bounding box center [402, 328] width 10 height 14
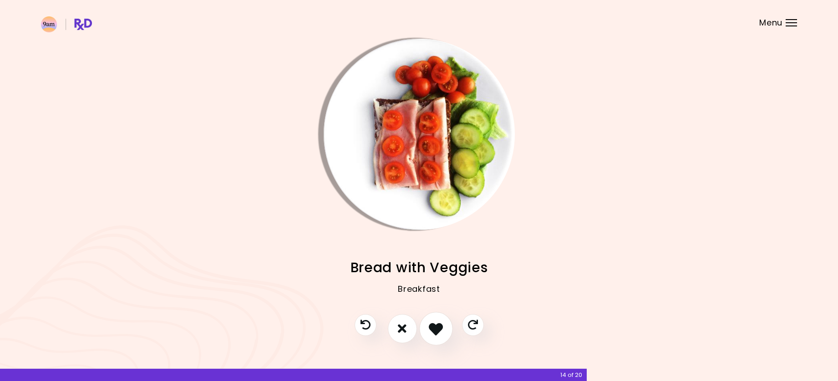
click at [437, 323] on icon "I like this recipe" at bounding box center [436, 328] width 14 height 14
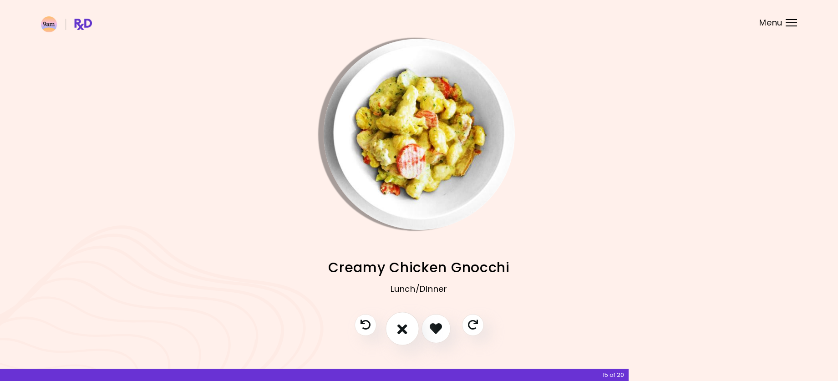
click at [401, 325] on icon "I don't like this recipe" at bounding box center [402, 328] width 10 height 14
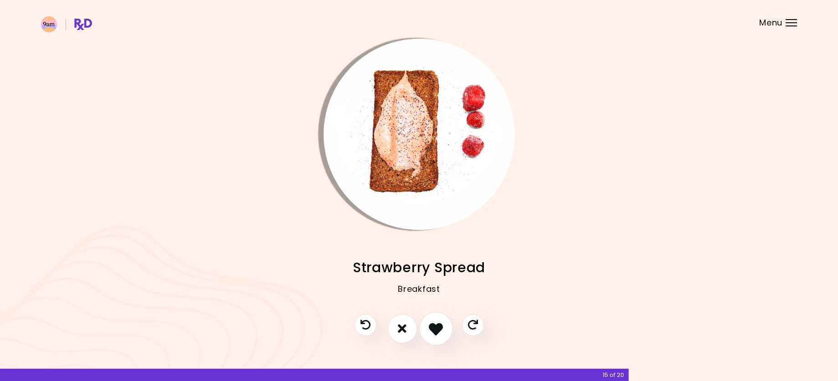
click at [441, 325] on icon "I like this recipe" at bounding box center [436, 328] width 14 height 14
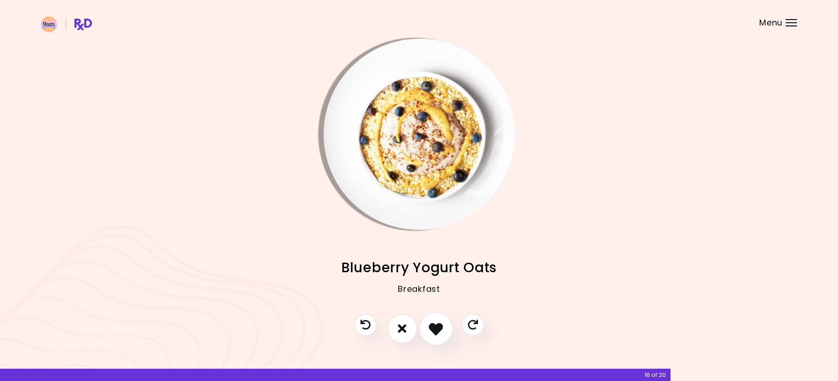
click at [441, 325] on icon "I like this recipe" at bounding box center [436, 328] width 14 height 14
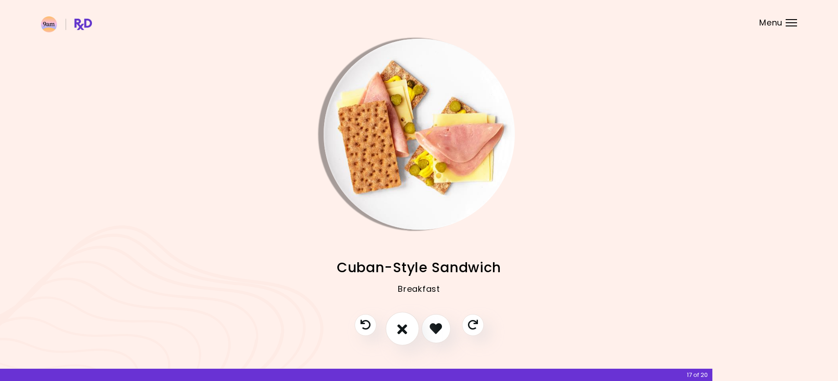
click at [403, 327] on icon "I don't like this recipe" at bounding box center [402, 328] width 10 height 14
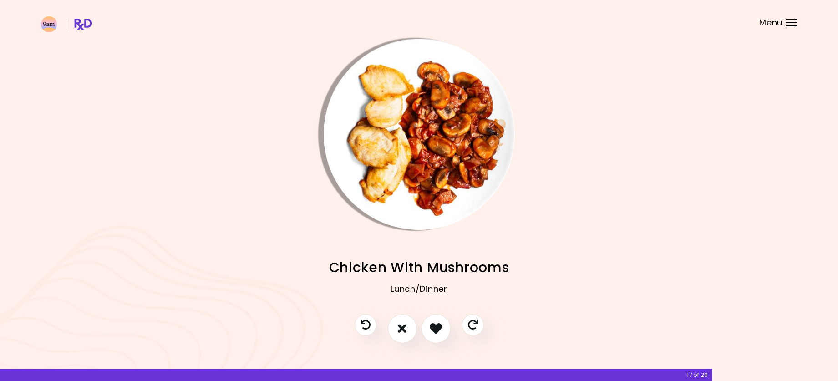
click at [795, 21] on div "Menu" at bounding box center [791, 22] width 11 height 7
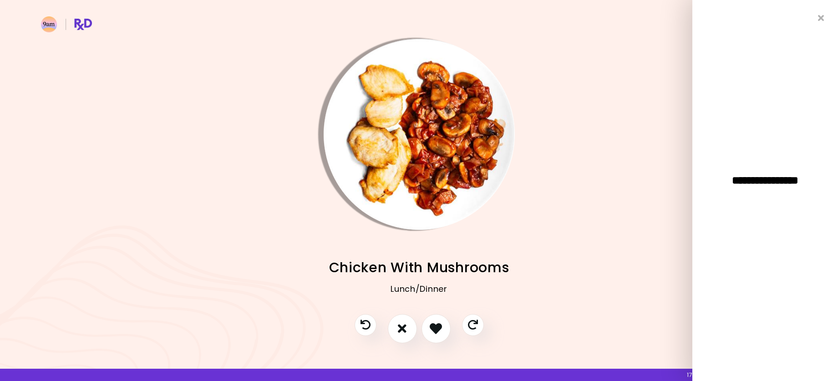
click at [560, 122] on img "Info - Garlic Chickpea Soup" at bounding box center [646, 134] width 191 height 191
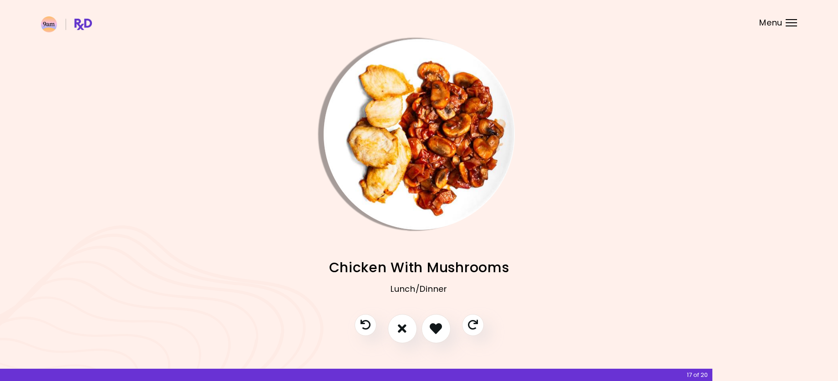
click at [788, 23] on div at bounding box center [791, 22] width 11 height 1
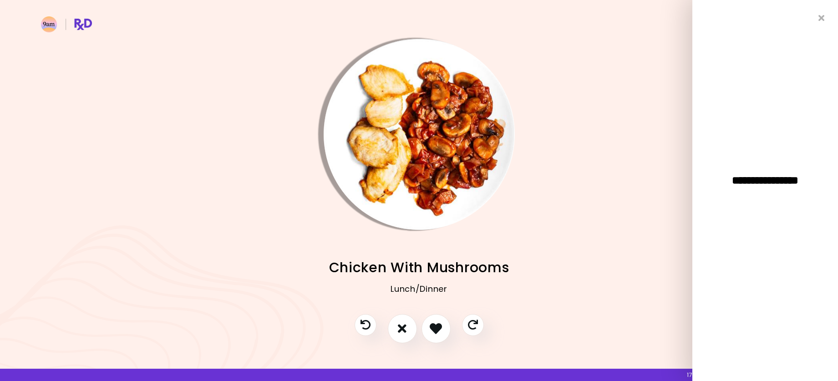
click at [661, 72] on img "Info - Garlic Chickpea Soup" at bounding box center [646, 134] width 191 height 191
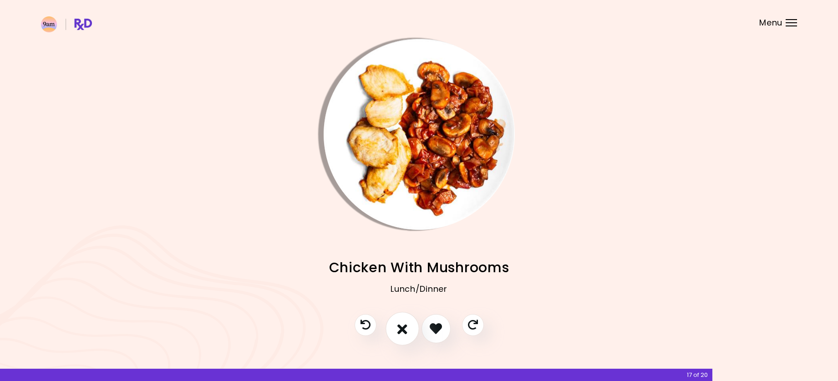
click at [398, 329] on icon "I don't like this recipe" at bounding box center [402, 328] width 10 height 14
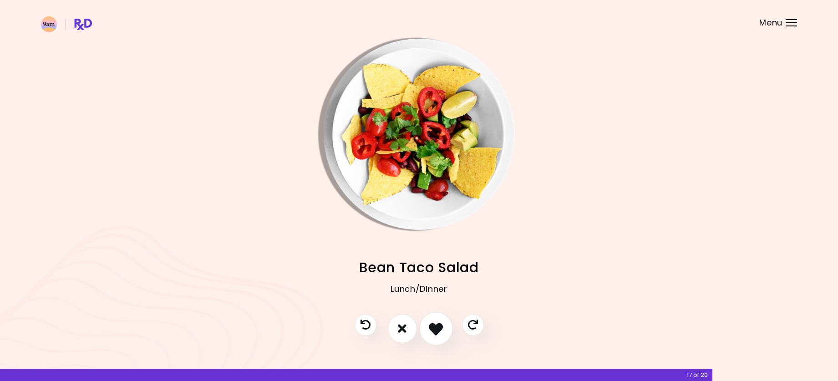
click at [439, 330] on icon "I like this recipe" at bounding box center [436, 328] width 14 height 14
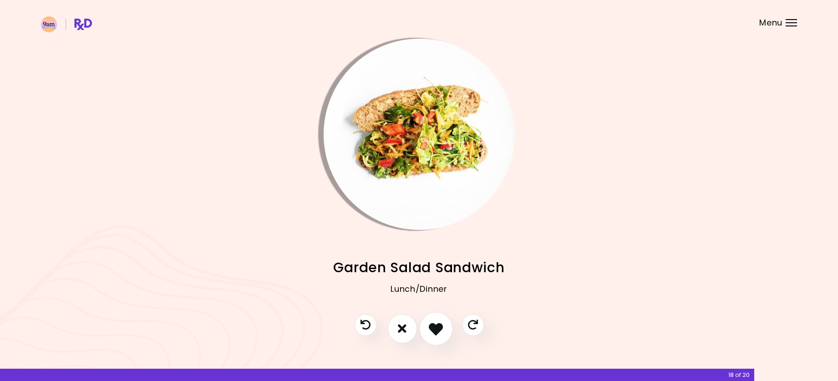
click at [439, 330] on icon "I like this recipe" at bounding box center [436, 328] width 14 height 14
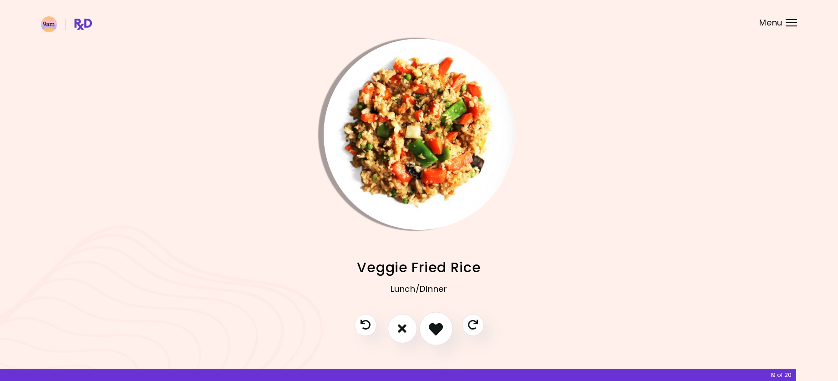
click at [439, 330] on icon "I like this recipe" at bounding box center [436, 328] width 14 height 14
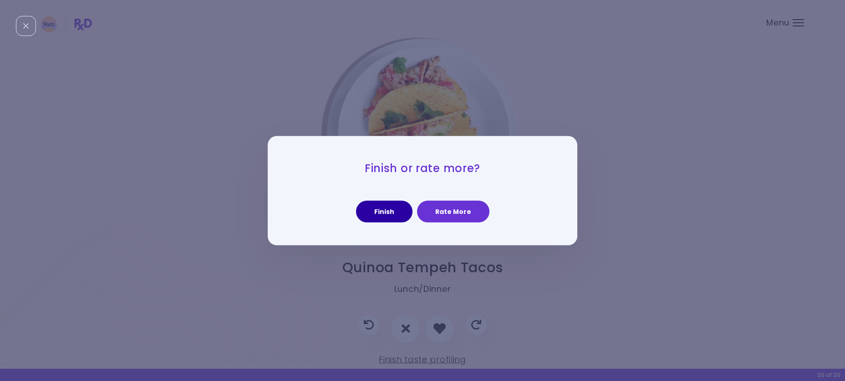
click at [386, 206] on button "Finish" at bounding box center [384, 212] width 56 height 22
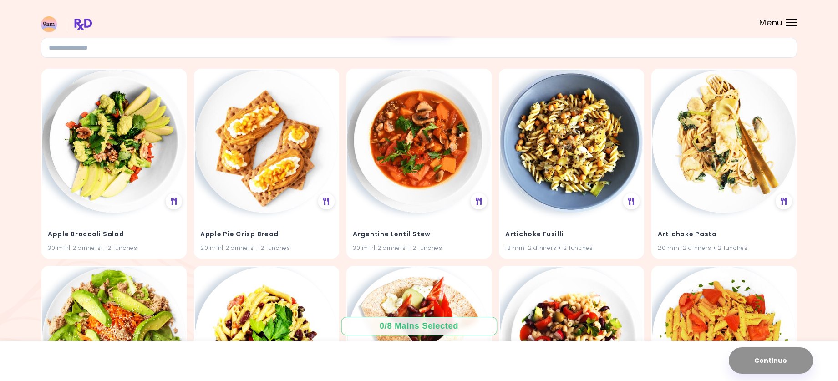
scroll to position [75, 0]
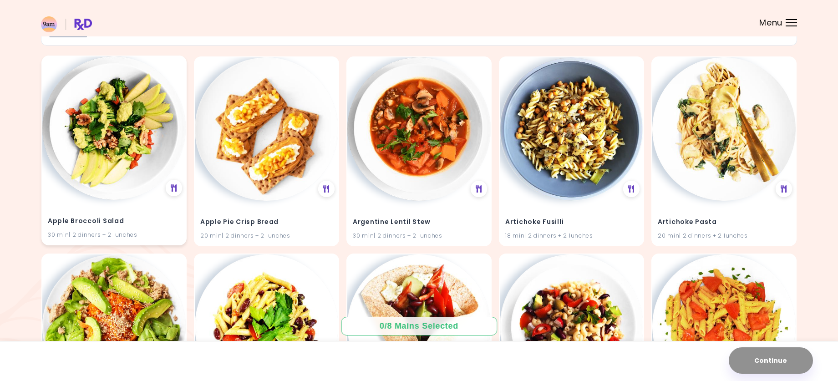
click at [115, 125] on img at bounding box center [113, 127] width 143 height 143
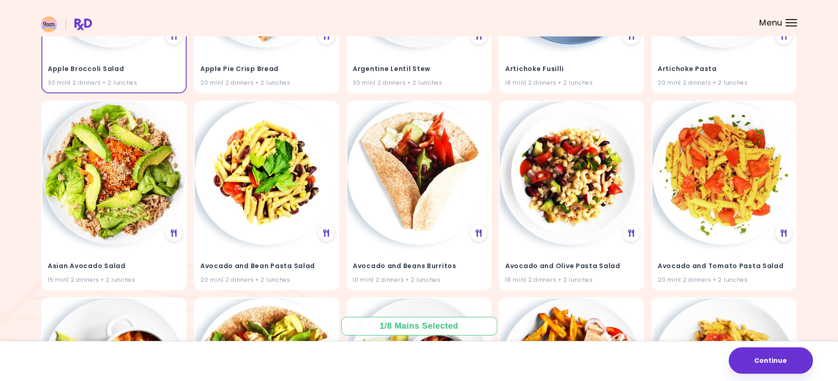
scroll to position [230, 0]
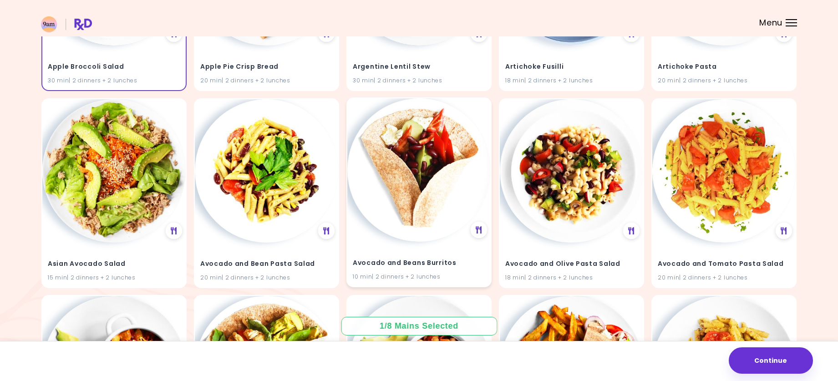
click at [425, 162] on img at bounding box center [418, 169] width 143 height 143
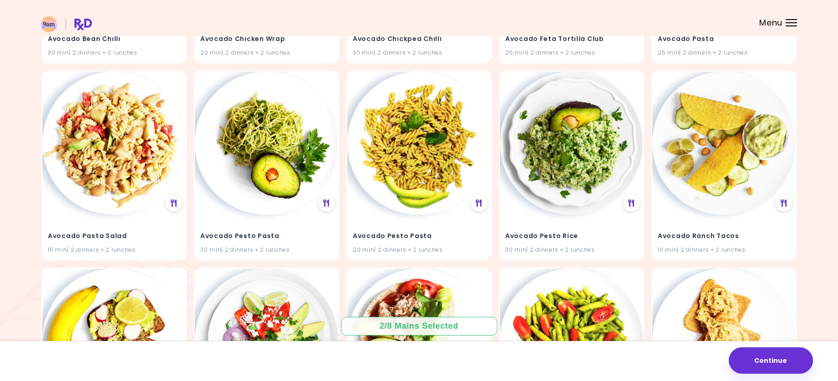
scroll to position [656, 0]
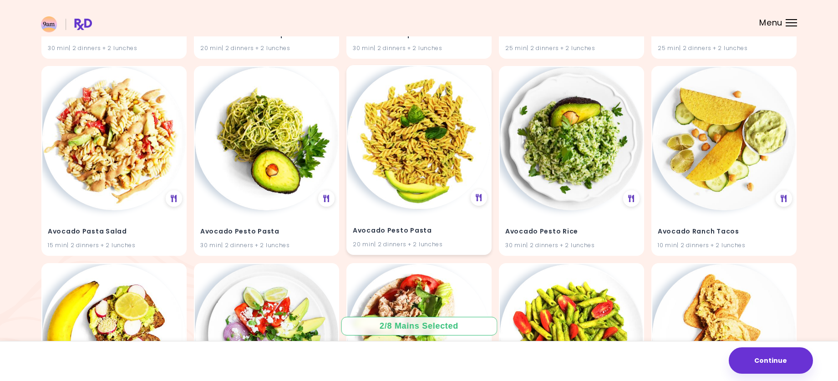
click at [428, 159] on img at bounding box center [418, 137] width 143 height 143
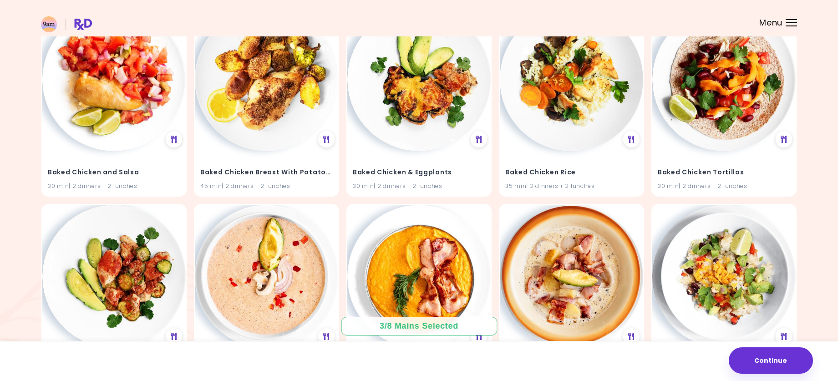
scroll to position [1536, 0]
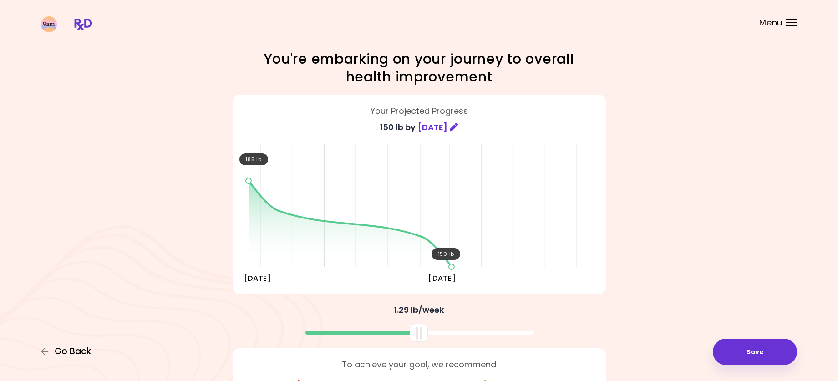
click at [76, 351] on span "Go Back" at bounding box center [73, 351] width 36 height 10
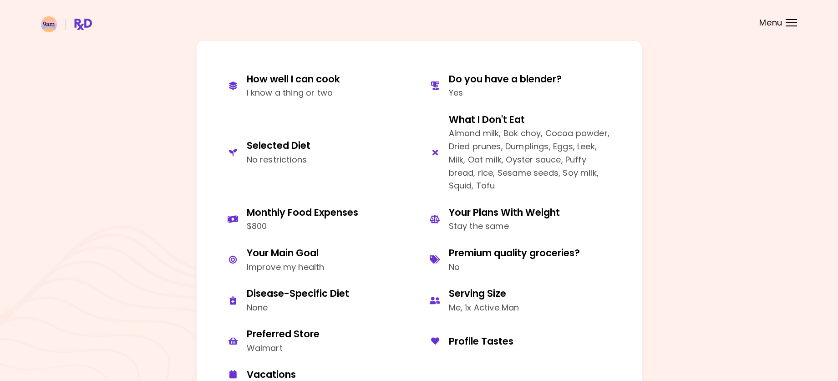
scroll to position [406, 0]
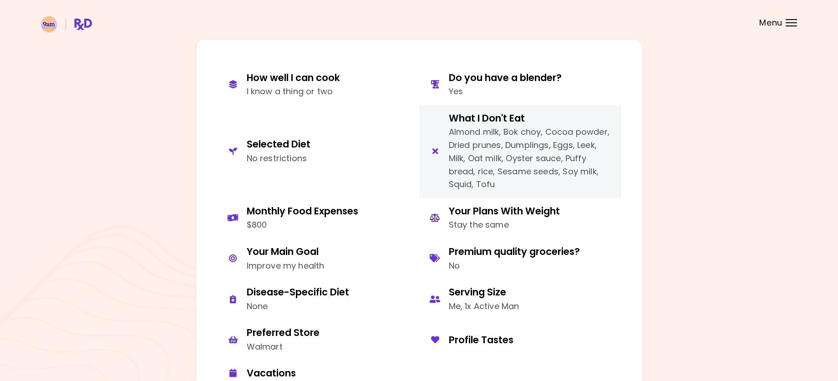
click at [502, 148] on div "Almond milk, Bok choy, Cocoa powder, Dried prunes, Dumplings, Eggs, Leek, Milk,…" at bounding box center [532, 159] width 166 height 66
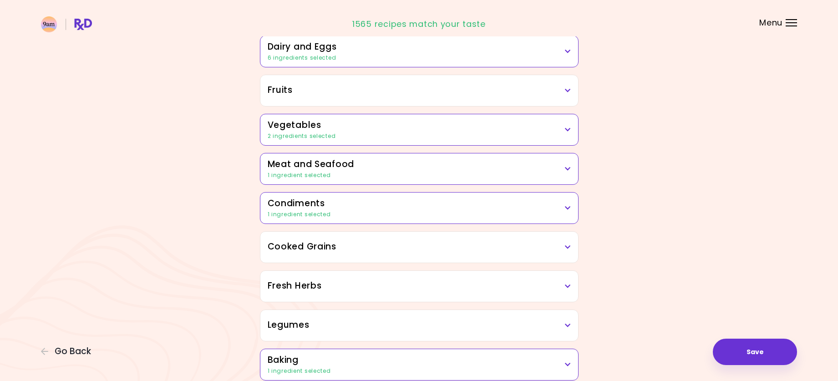
scroll to position [138, 0]
click at [567, 166] on icon at bounding box center [568, 168] width 6 height 6
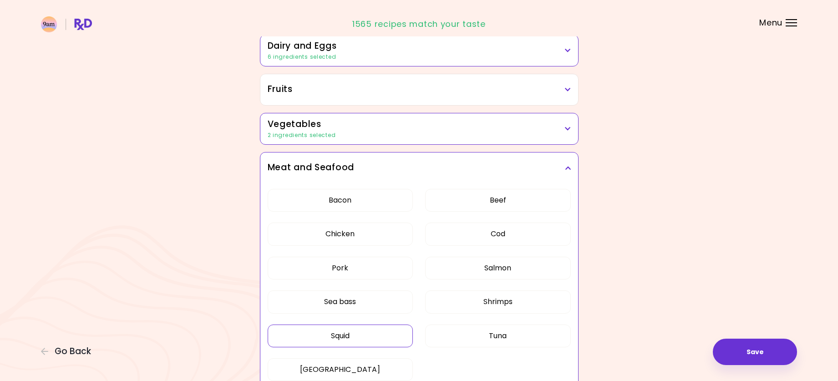
click at [567, 166] on icon at bounding box center [568, 168] width 6 height 6
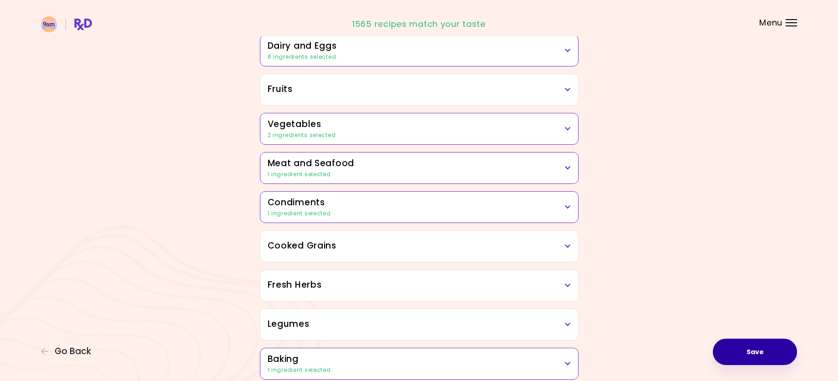
click at [748, 351] on button "Save" at bounding box center [755, 352] width 84 height 26
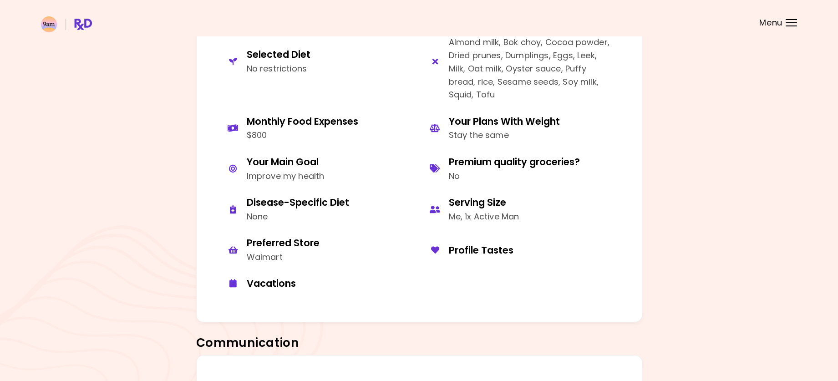
scroll to position [501, 0]
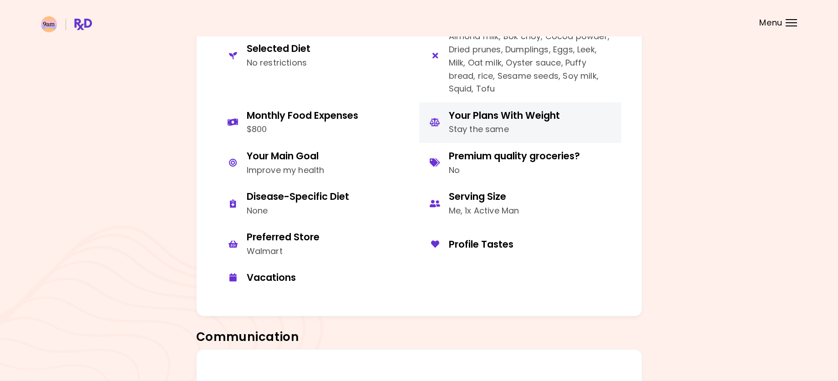
click at [481, 124] on div "Stay the same" at bounding box center [504, 129] width 111 height 13
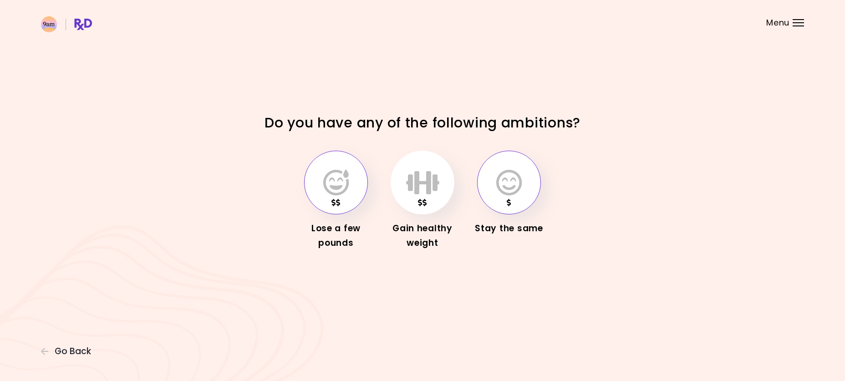
click at [336, 179] on icon "button" at bounding box center [335, 182] width 25 height 26
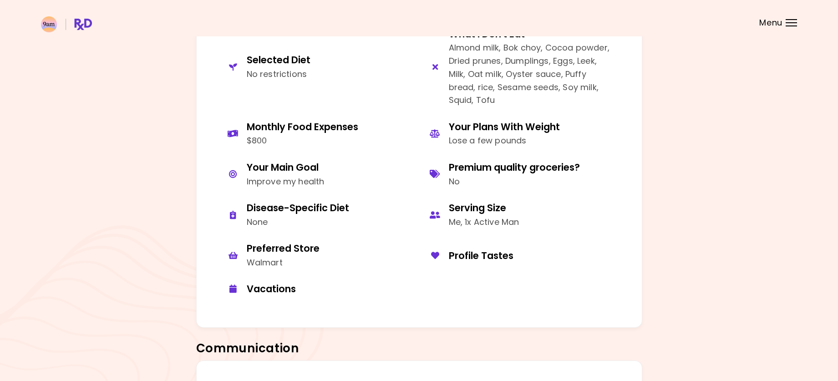
scroll to position [488, 0]
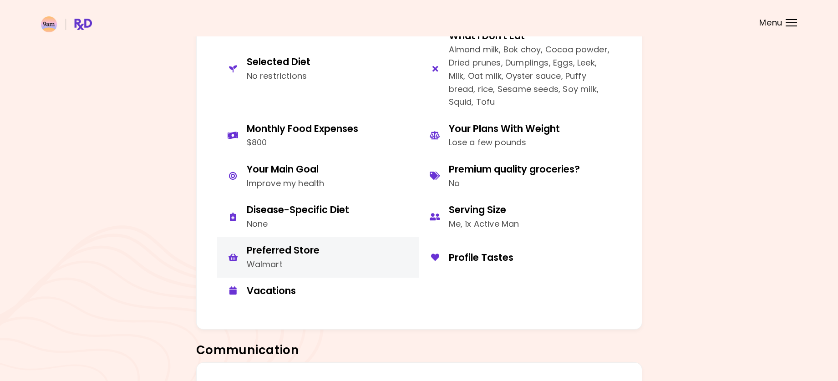
click at [282, 253] on div "Preferred Store" at bounding box center [283, 250] width 73 height 12
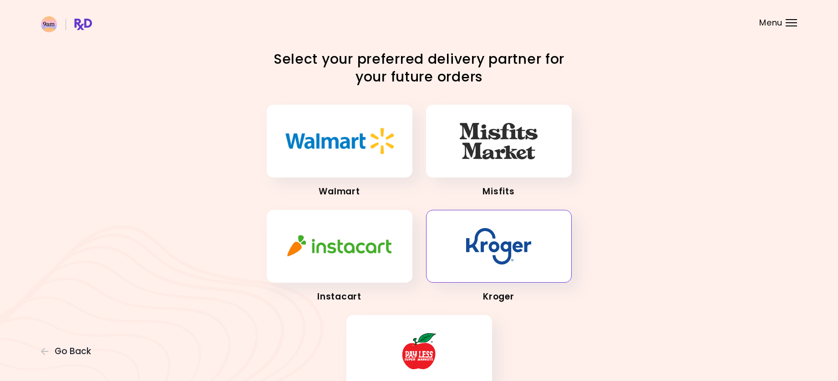
click at [504, 240] on img "button" at bounding box center [498, 246] width 65 height 36
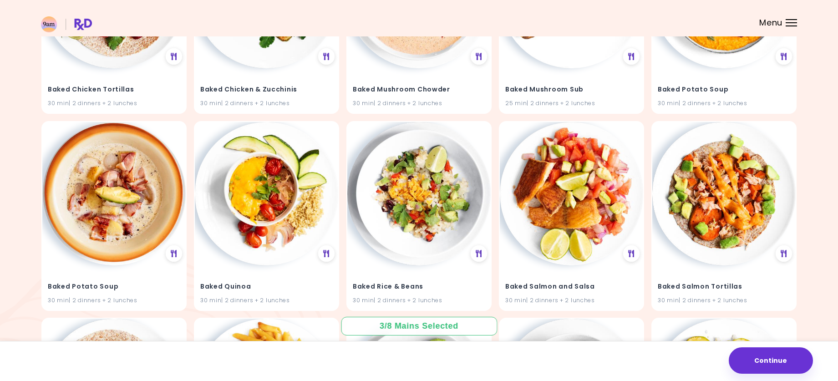
scroll to position [1844, 0]
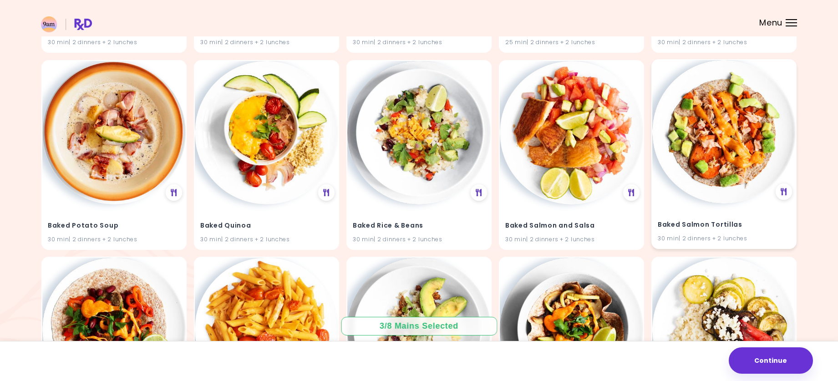
click at [750, 189] on img at bounding box center [723, 131] width 143 height 143
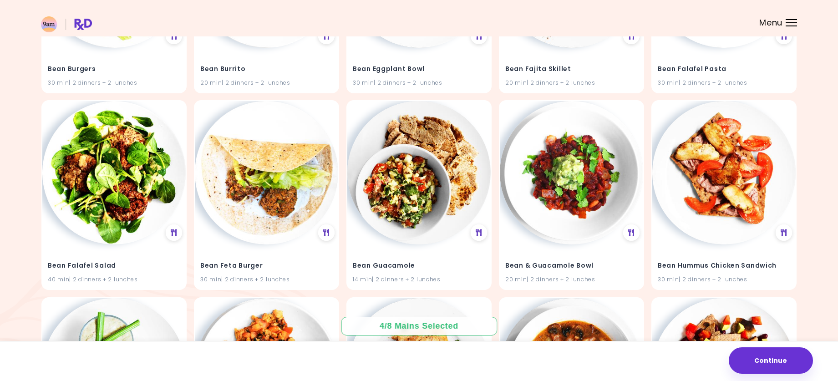
scroll to position [3385, 0]
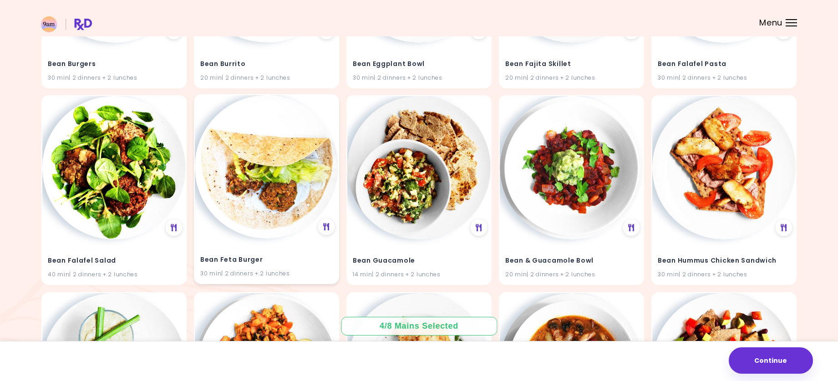
click at [261, 184] on img at bounding box center [266, 166] width 143 height 143
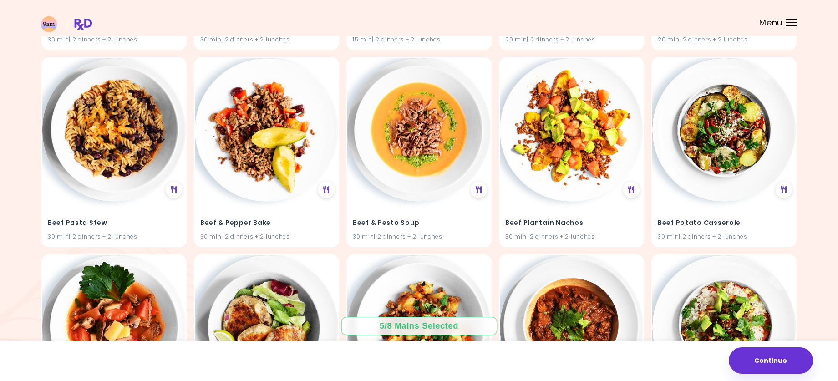
scroll to position [5599, 0]
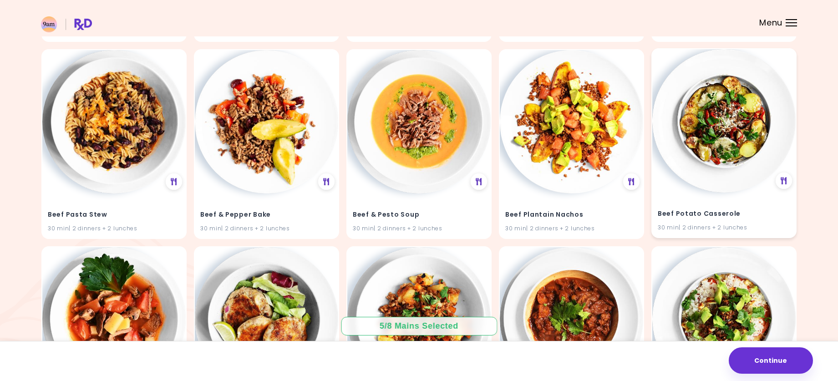
click at [724, 116] on img at bounding box center [723, 120] width 143 height 143
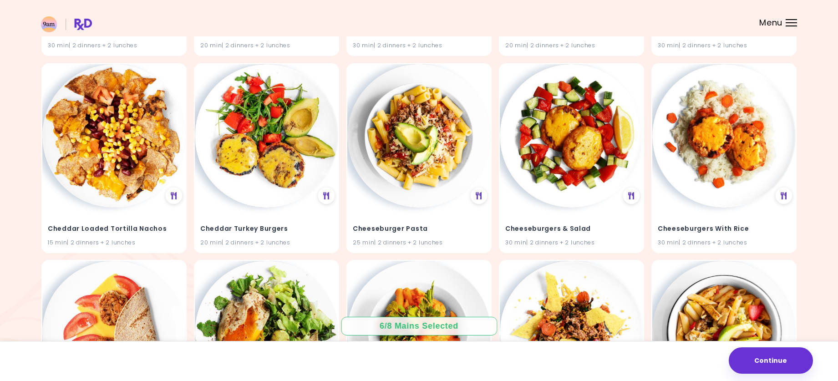
scroll to position [8920, 0]
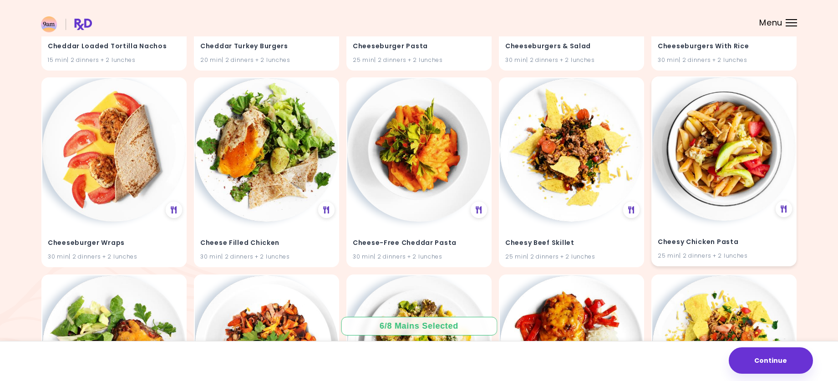
click at [715, 161] on img at bounding box center [723, 148] width 143 height 143
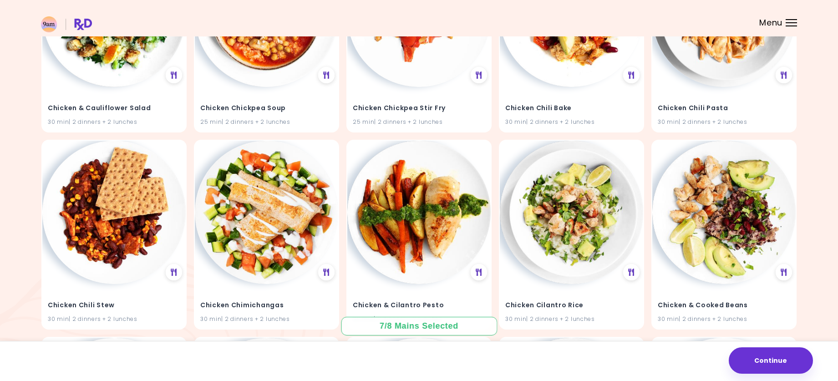
scroll to position [10843, 0]
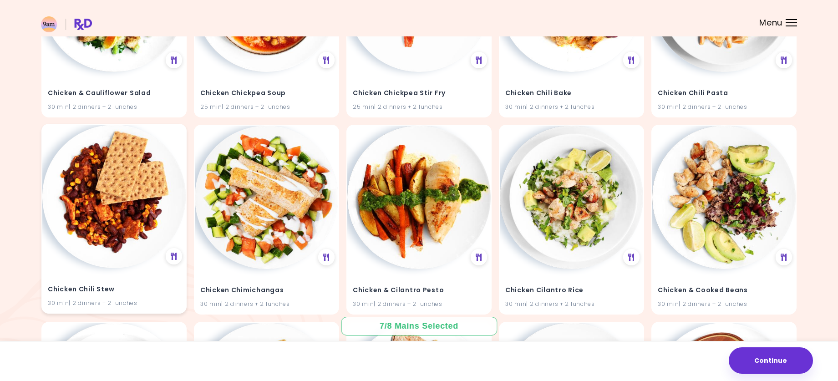
click at [112, 198] on img at bounding box center [113, 196] width 143 height 143
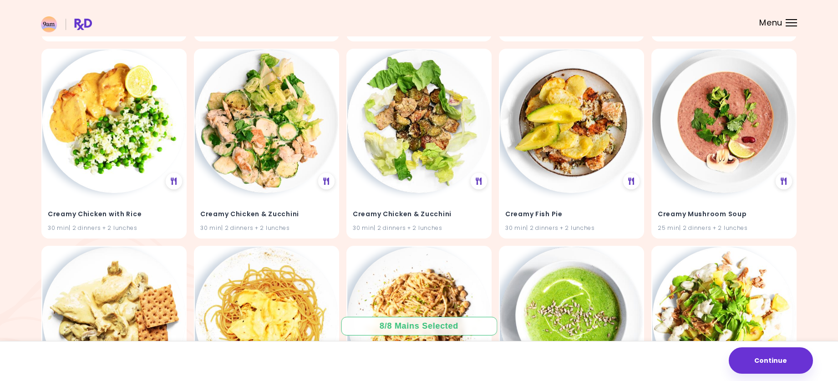
scroll to position [17180, 0]
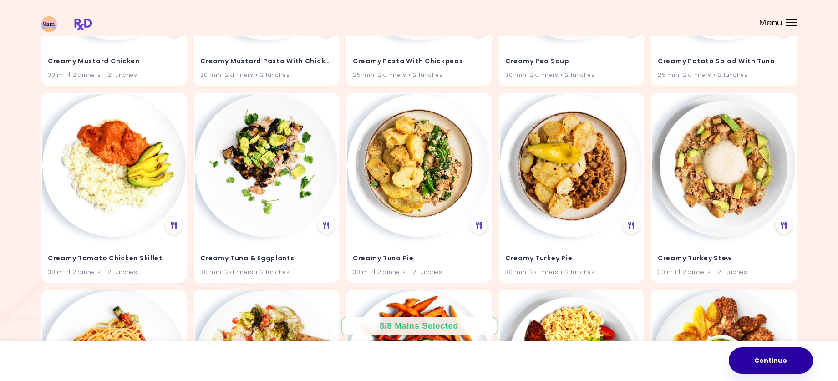
click at [784, 358] on button "Continue" at bounding box center [771, 360] width 84 height 26
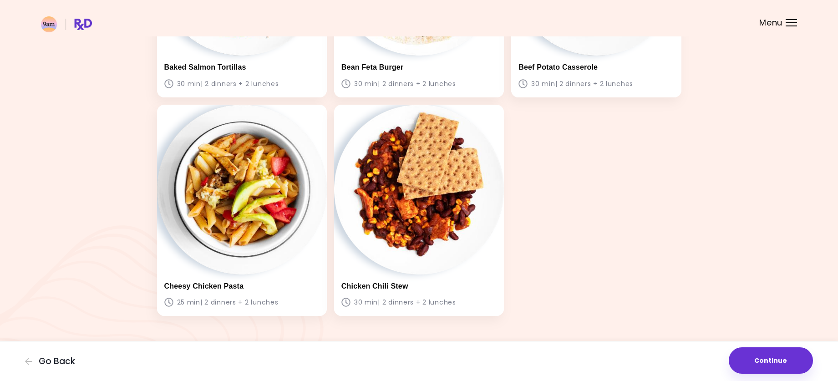
scroll to position [437, 0]
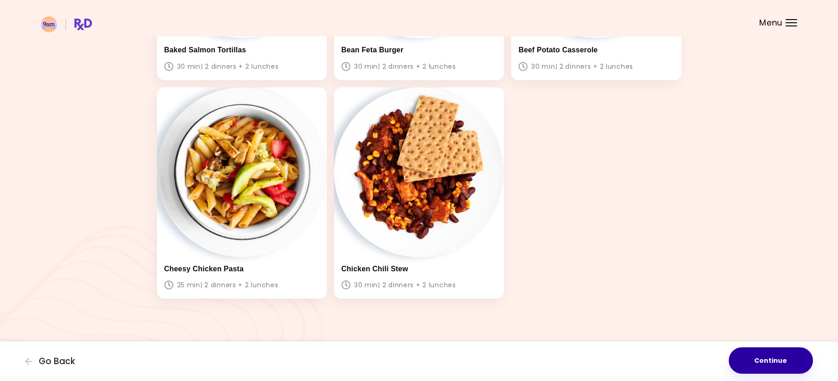
click at [791, 356] on button "Continue" at bounding box center [771, 360] width 84 height 26
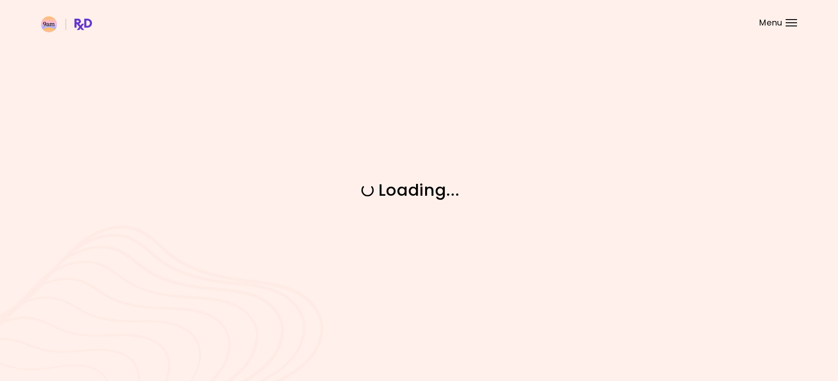
scroll to position [0, 0]
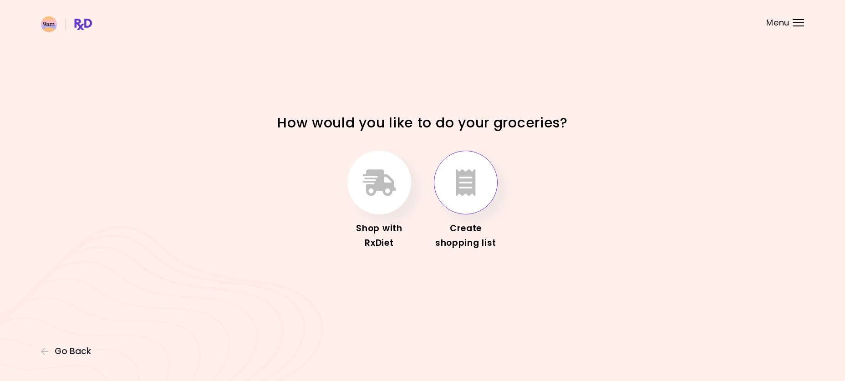
click at [469, 179] on icon "button" at bounding box center [466, 182] width 20 height 26
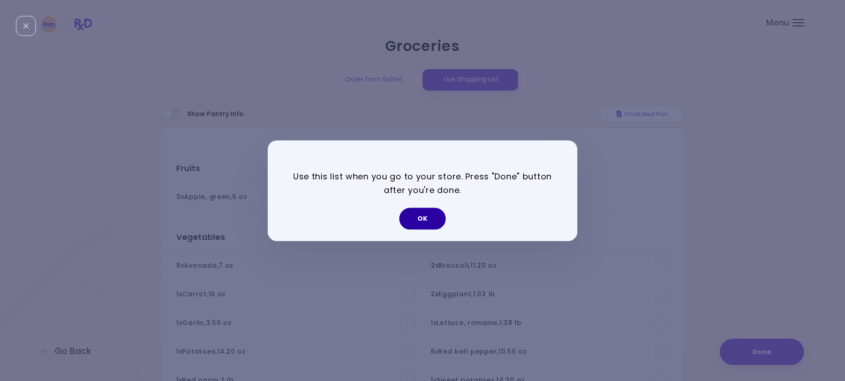
click at [416, 220] on button "OK" at bounding box center [422, 219] width 46 height 22
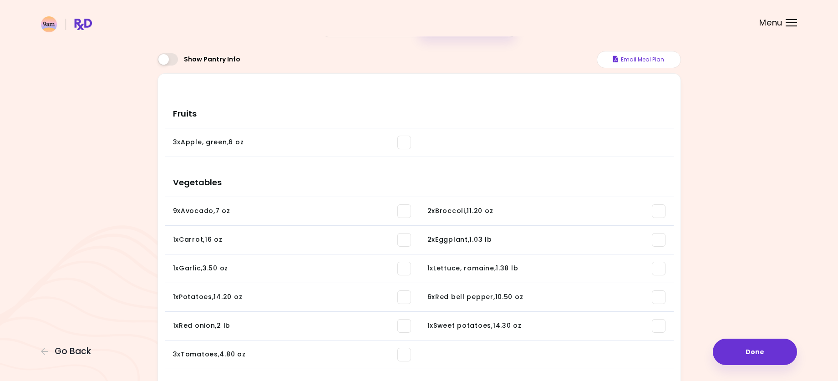
scroll to position [63, 0]
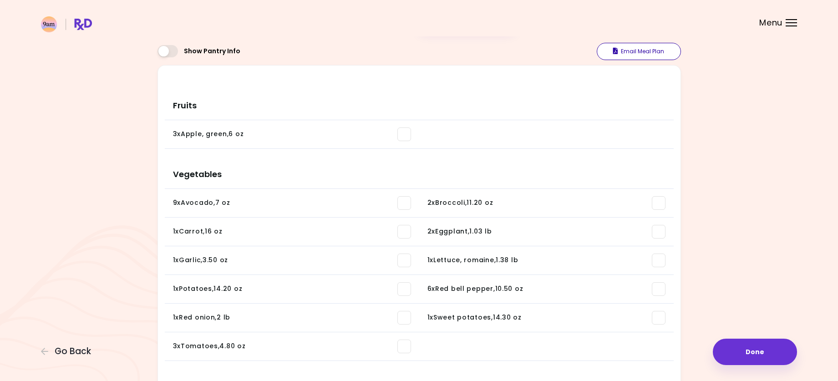
click at [639, 49] on button "Email Meal Plan" at bounding box center [639, 51] width 84 height 17
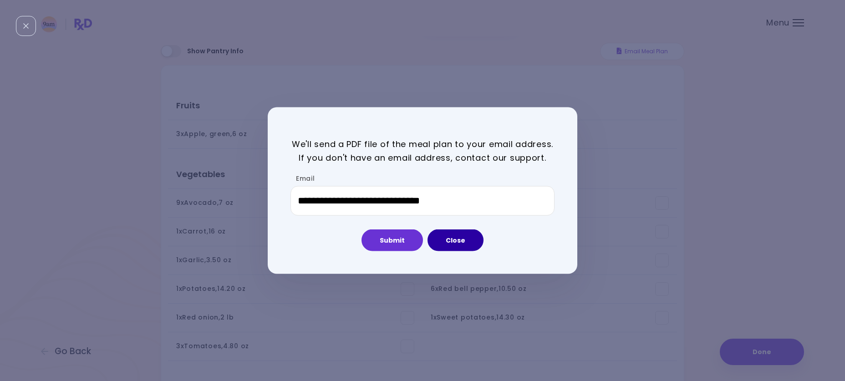
click at [457, 237] on button "Close" at bounding box center [455, 240] width 56 height 22
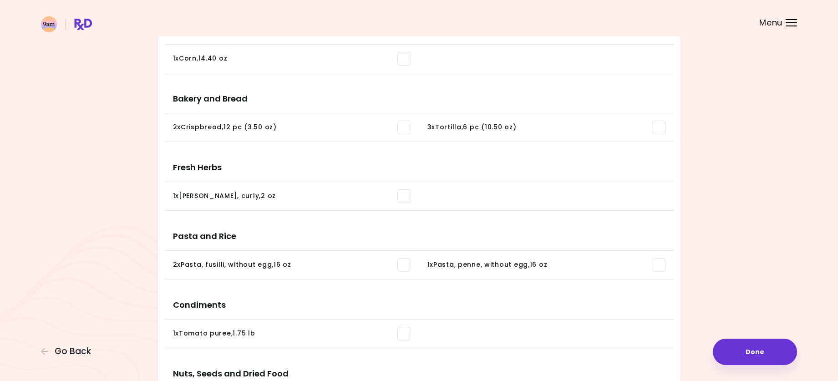
scroll to position [757, 0]
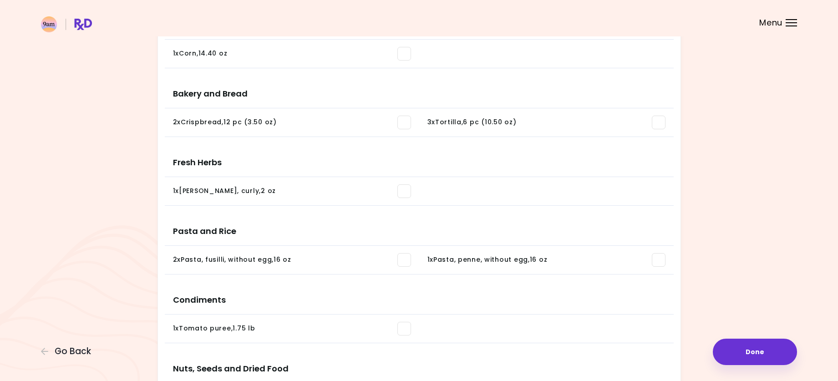
click at [660, 259] on span at bounding box center [659, 260] width 14 height 14
click at [67, 349] on span "Go Back" at bounding box center [73, 351] width 36 height 10
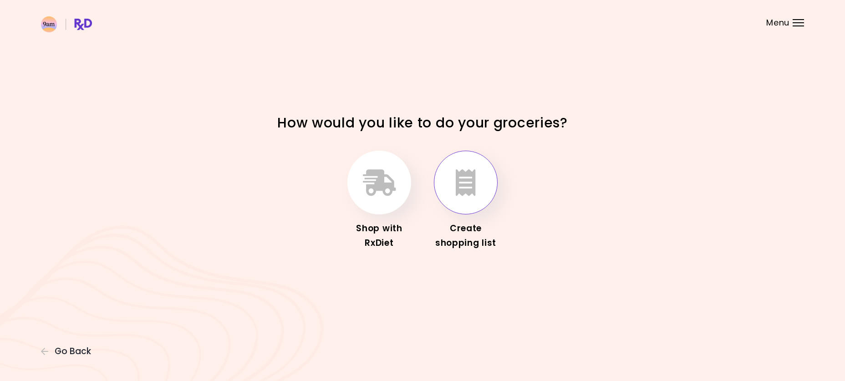
click at [461, 181] on icon "button" at bounding box center [466, 182] width 20 height 26
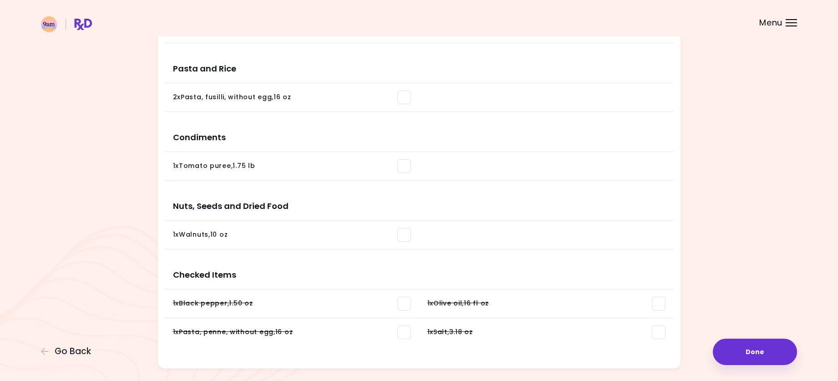
scroll to position [945, 0]
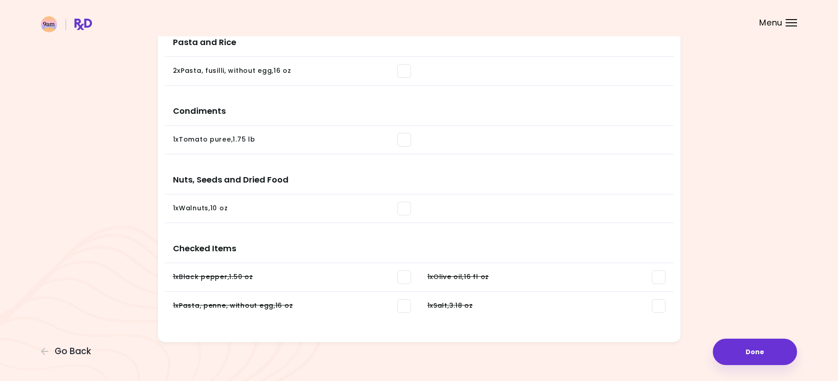
click at [403, 305] on span at bounding box center [404, 306] width 14 height 14
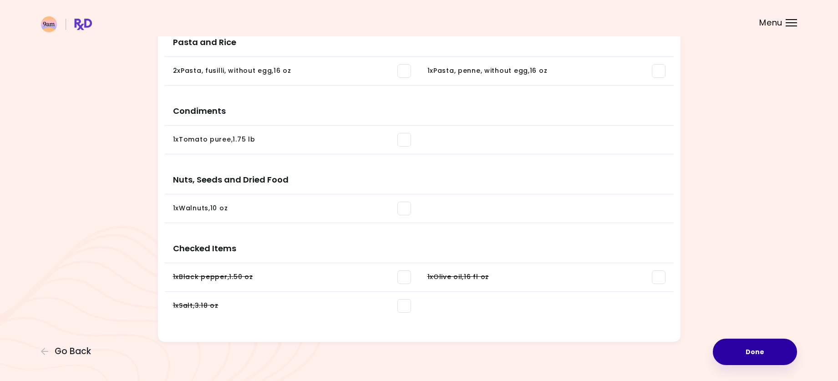
click at [748, 351] on button "Done" at bounding box center [755, 352] width 84 height 26
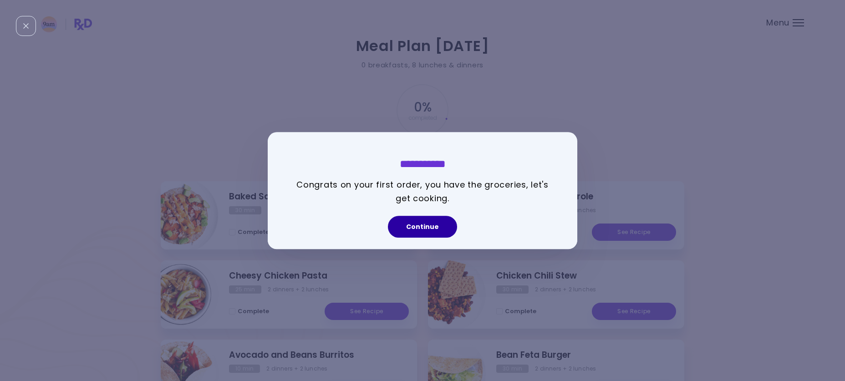
click at [420, 224] on button "Continue" at bounding box center [422, 227] width 69 height 22
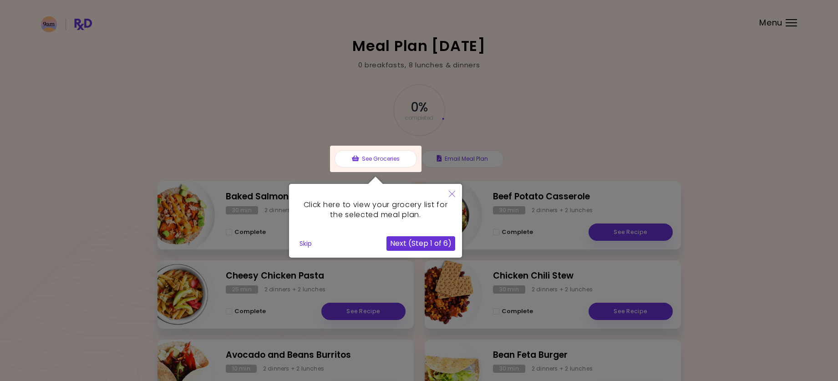
click at [617, 130] on div at bounding box center [419, 268] width 838 height 537
click at [424, 242] on button "Next (Step 1 of 6)" at bounding box center [420, 243] width 69 height 15
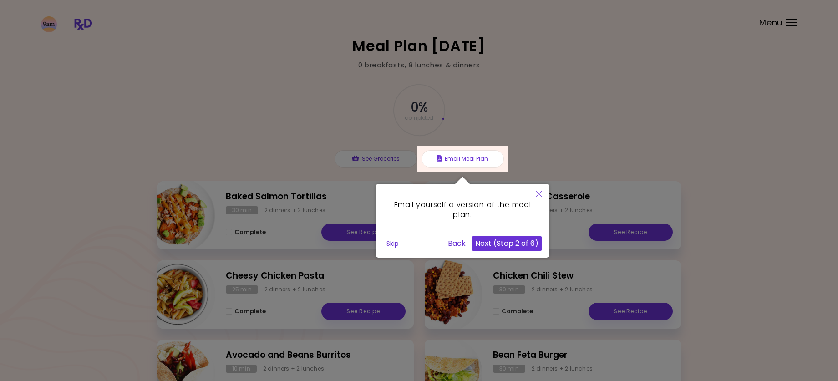
click at [514, 239] on button "Next (Step 2 of 6)" at bounding box center [507, 243] width 71 height 15
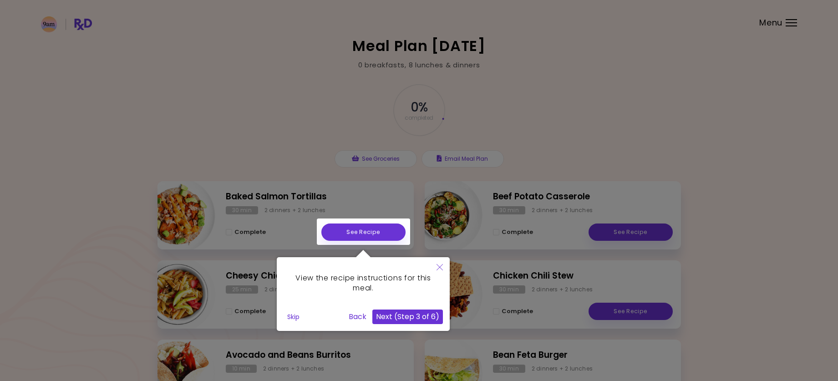
click at [406, 315] on button "Next (Step 3 of 6)" at bounding box center [407, 317] width 71 height 15
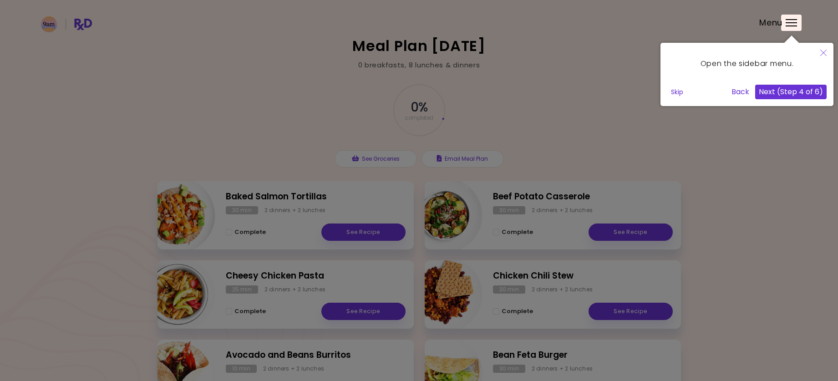
click at [780, 91] on button "Next (Step 4 of 6)" at bounding box center [790, 92] width 71 height 15
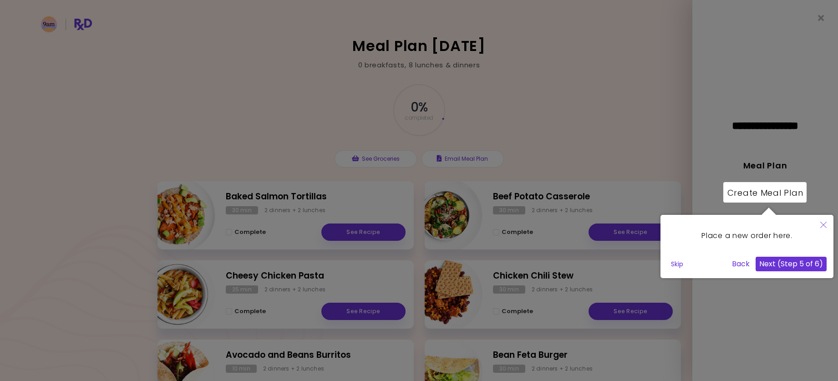
click at [806, 262] on button "Next (Step 5 of 6)" at bounding box center [791, 264] width 71 height 15
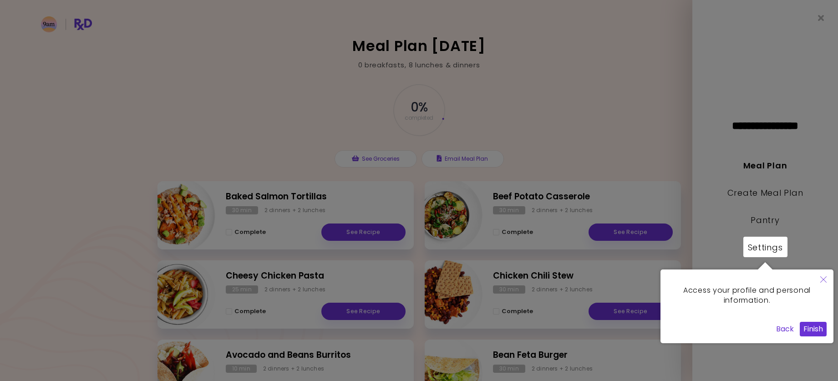
click at [812, 330] on button "Finish" at bounding box center [813, 329] width 27 height 15
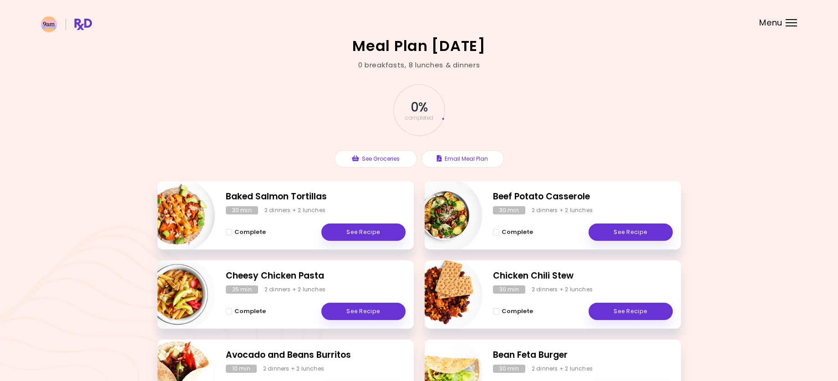
click at [616, 58] on div "Meal Plan [DATE] 0 breakfasts , 8 lunches & dinners 0 % completed See Groceries…" at bounding box center [419, 268] width 838 height 537
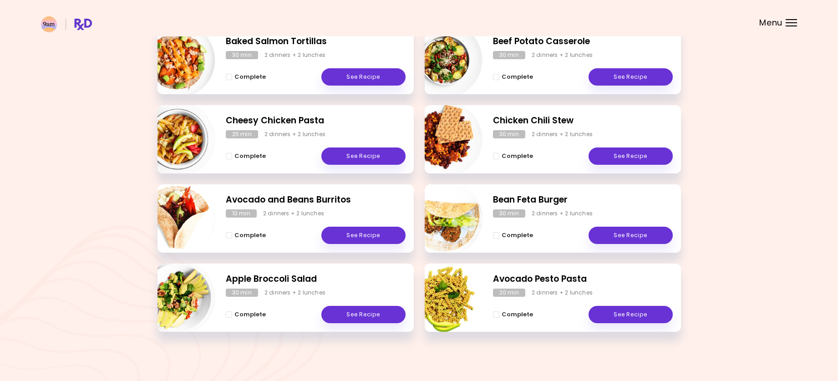
scroll to position [156, 0]
click at [355, 233] on link "See Recipe" at bounding box center [363, 234] width 84 height 17
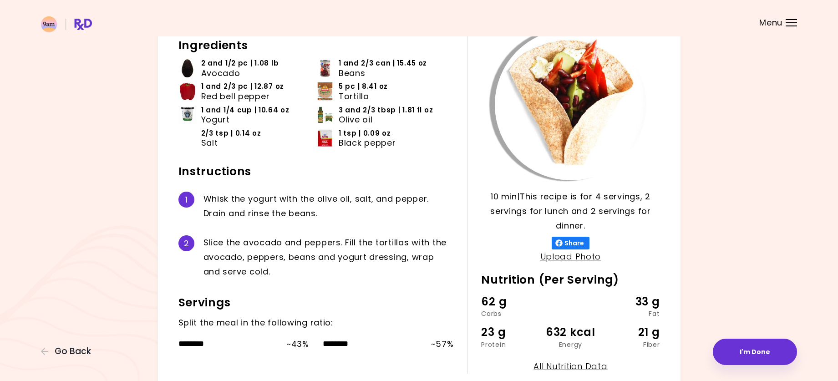
scroll to position [66, 0]
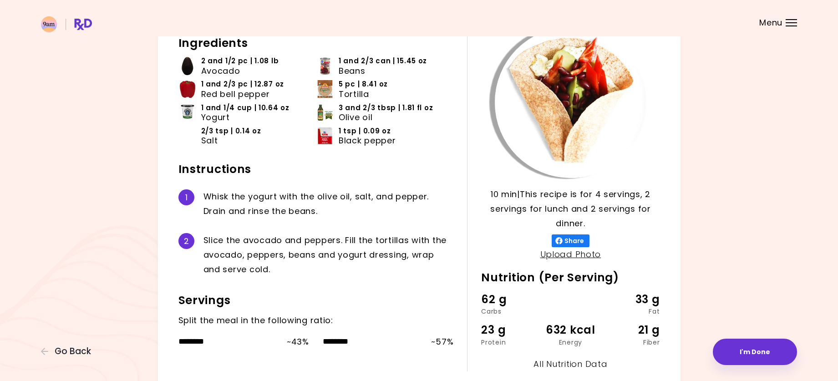
click at [560, 364] on link "All Nutrition Data" at bounding box center [570, 363] width 74 height 11
select select "*"
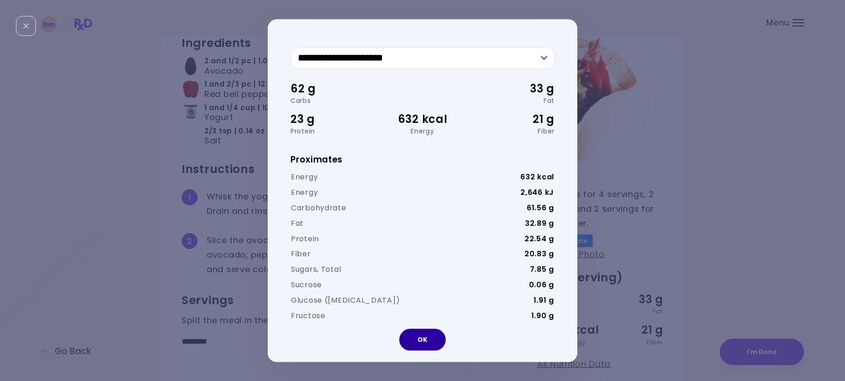
click at [431, 340] on button "OK" at bounding box center [422, 340] width 46 height 22
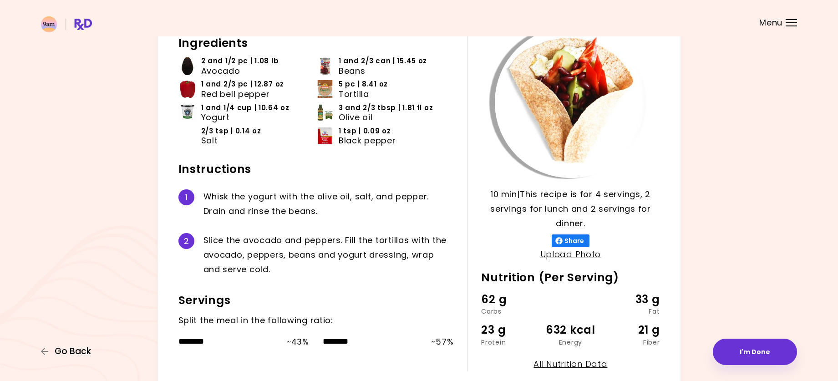
click at [74, 351] on span "Go Back" at bounding box center [73, 351] width 36 height 10
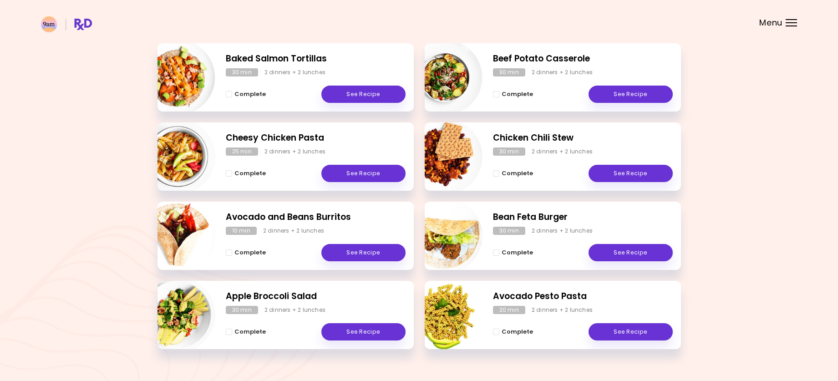
scroll to position [141, 0]
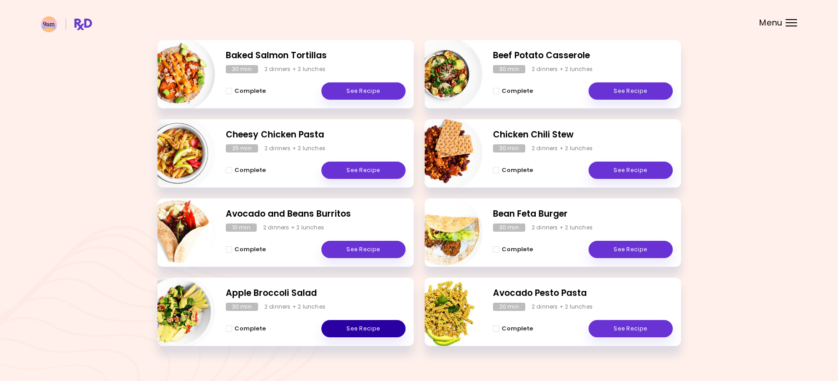
click at [366, 329] on link "See Recipe" at bounding box center [363, 328] width 84 height 17
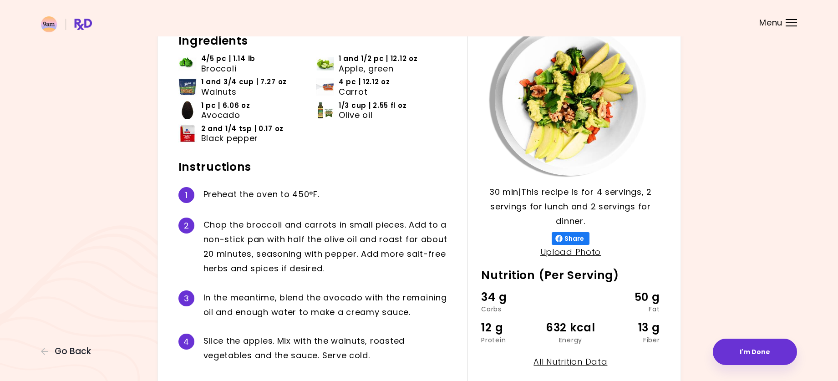
scroll to position [71, 0]
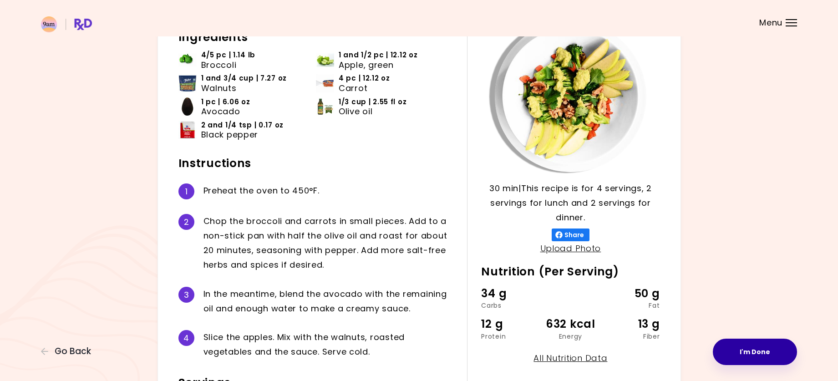
click at [769, 350] on button "I'm Done" at bounding box center [755, 352] width 84 height 26
